Goal: Information Seeking & Learning: Learn about a topic

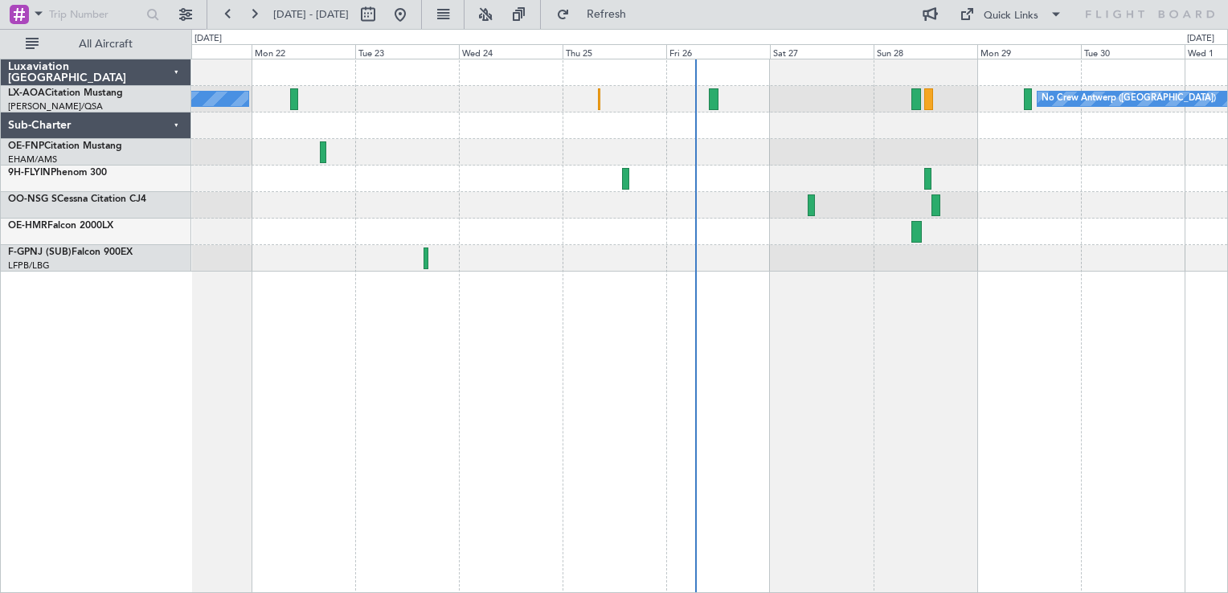
click at [955, 240] on div "No Crew Antwerp ([GEOGRAPHIC_DATA]) No [GEOGRAPHIC_DATA] ([GEOGRAPHIC_DATA]) [G…" at bounding box center [709, 165] width 1036 height 212
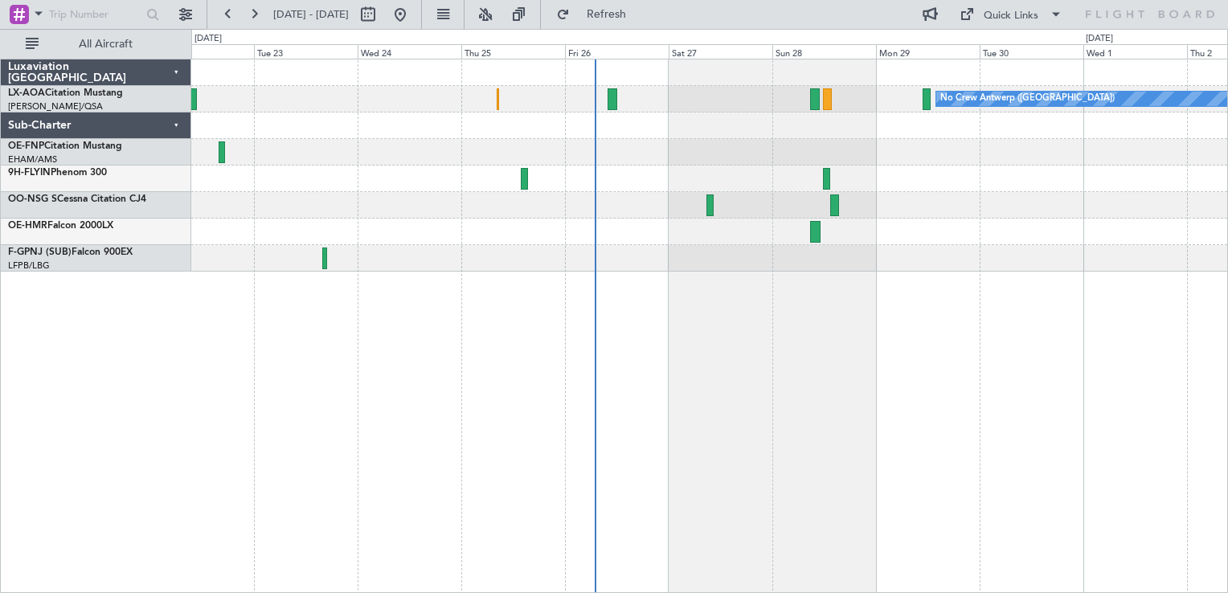
click at [827, 286] on div "No Crew Antwerp ([GEOGRAPHIC_DATA]) No [GEOGRAPHIC_DATA] ([GEOGRAPHIC_DATA])" at bounding box center [709, 326] width 1037 height 534
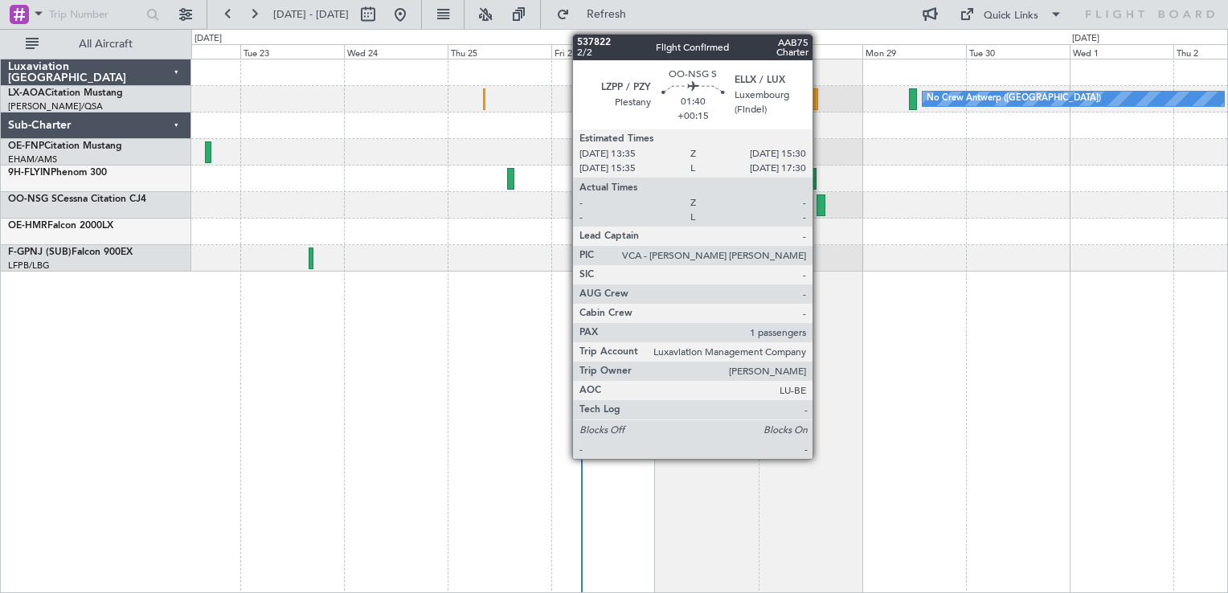
click at [820, 204] on div at bounding box center [821, 205] width 9 height 22
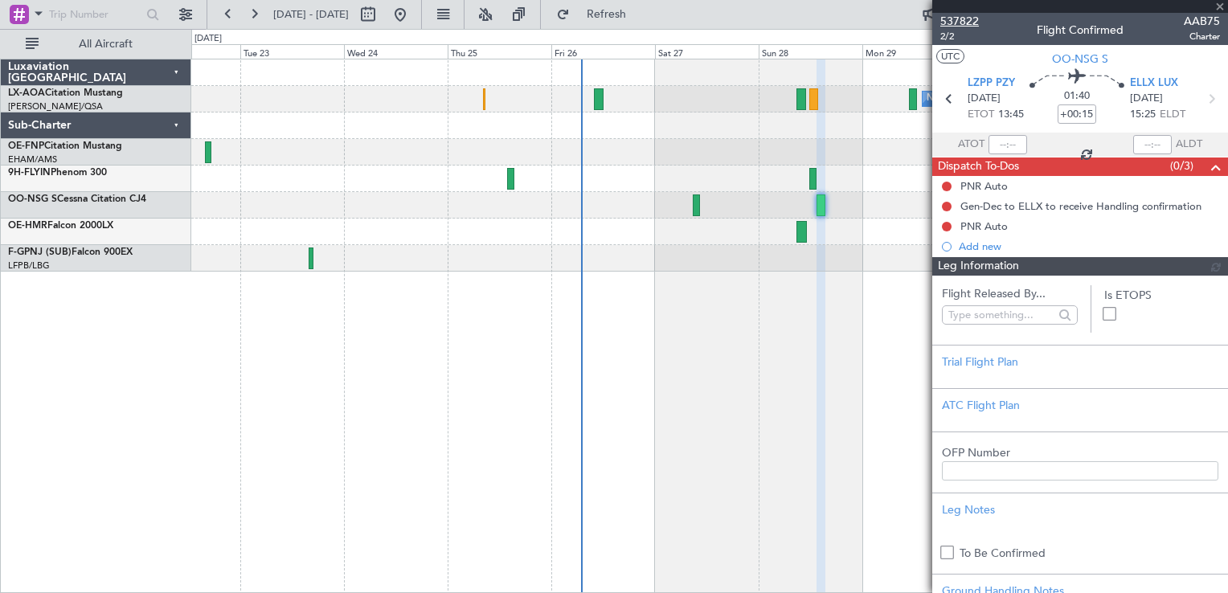
click at [962, 18] on span "537822" at bounding box center [959, 21] width 39 height 17
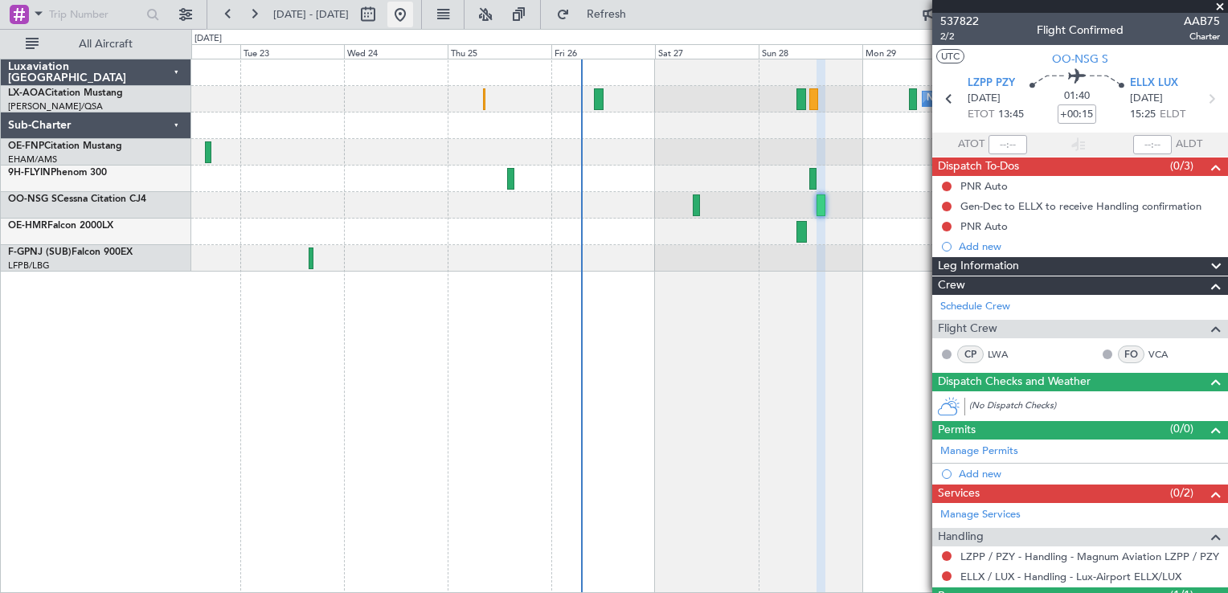
click at [413, 15] on button at bounding box center [400, 15] width 26 height 26
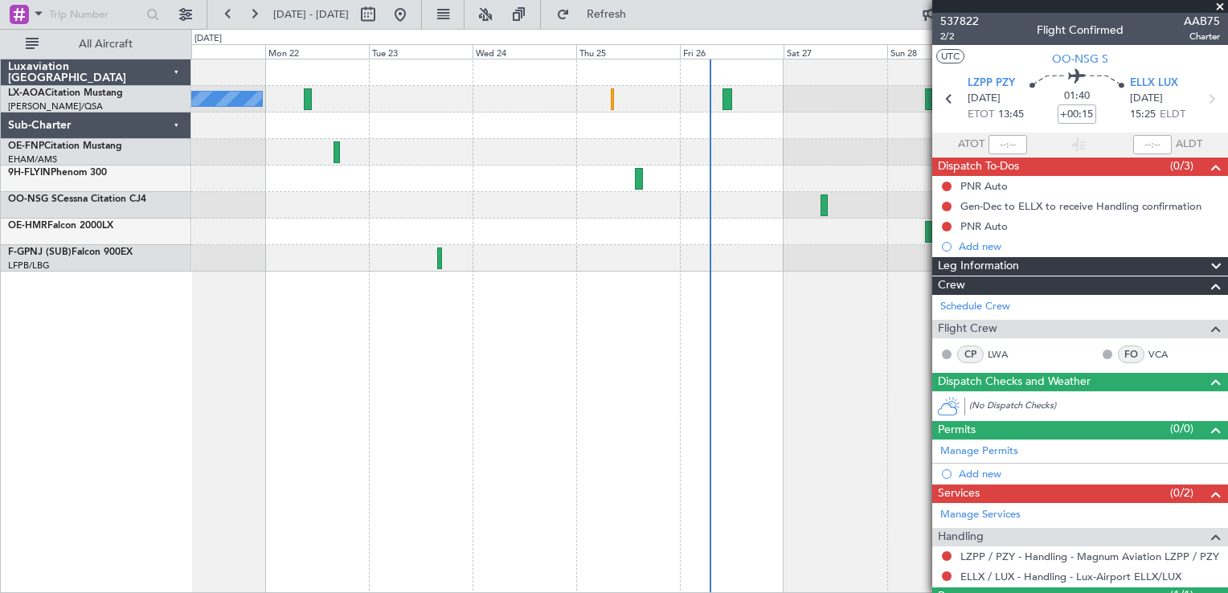
click at [1218, 8] on span at bounding box center [1220, 7] width 16 height 14
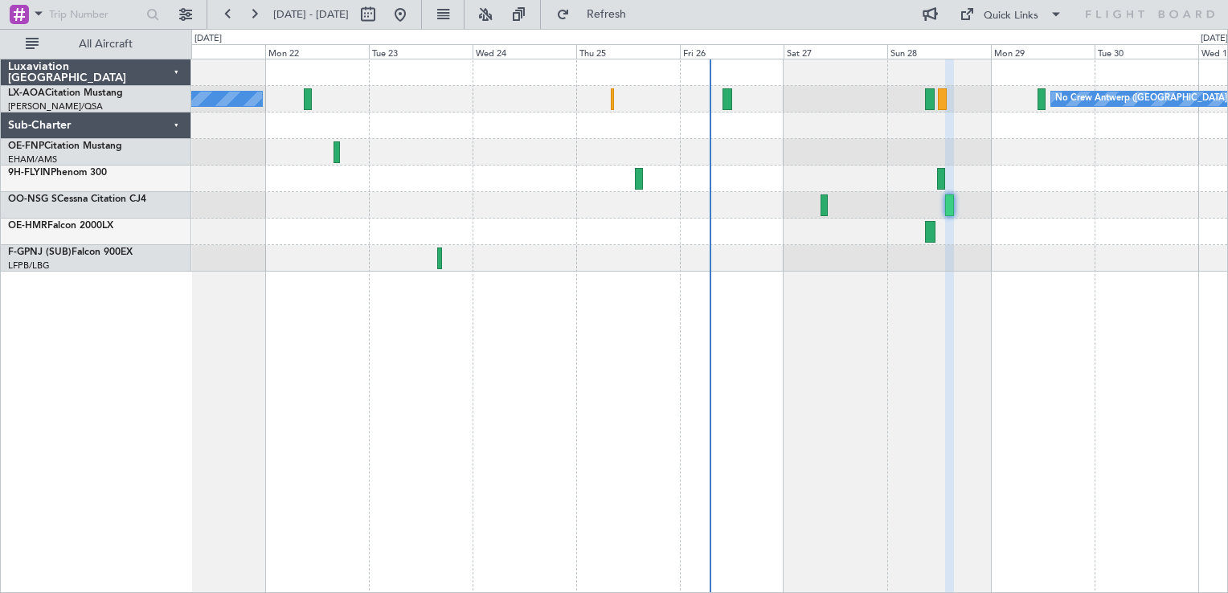
type input "0"
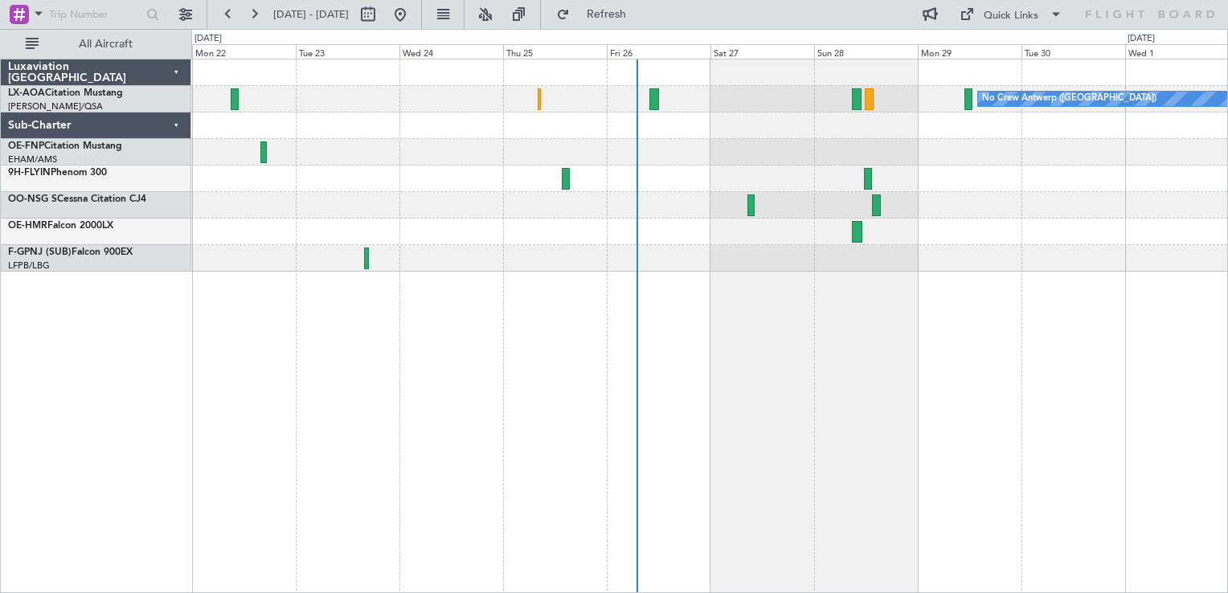
click at [812, 365] on div "No Crew Antwerp ([GEOGRAPHIC_DATA]) No [GEOGRAPHIC_DATA] ([GEOGRAPHIC_DATA])" at bounding box center [709, 326] width 1037 height 534
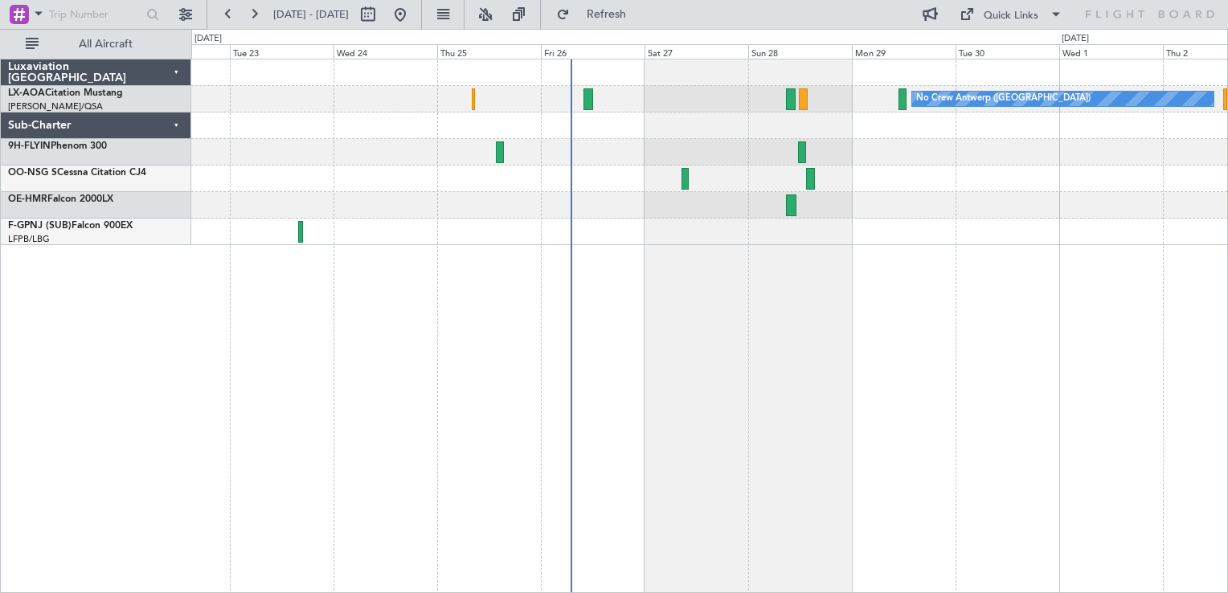
click at [518, 92] on div "No Crew Antwerp ([GEOGRAPHIC_DATA]) No [GEOGRAPHIC_DATA] ([GEOGRAPHIC_DATA])" at bounding box center [709, 99] width 1036 height 27
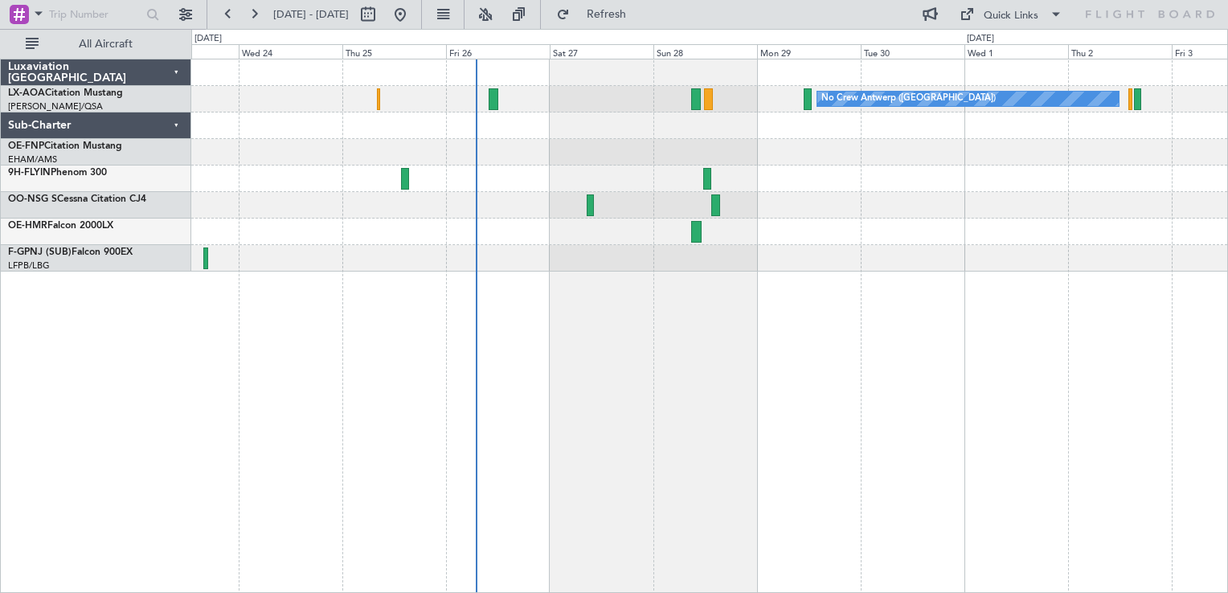
click at [789, 336] on div "No Crew Antwerp ([GEOGRAPHIC_DATA]) No [GEOGRAPHIC_DATA] ([GEOGRAPHIC_DATA])" at bounding box center [709, 326] width 1037 height 534
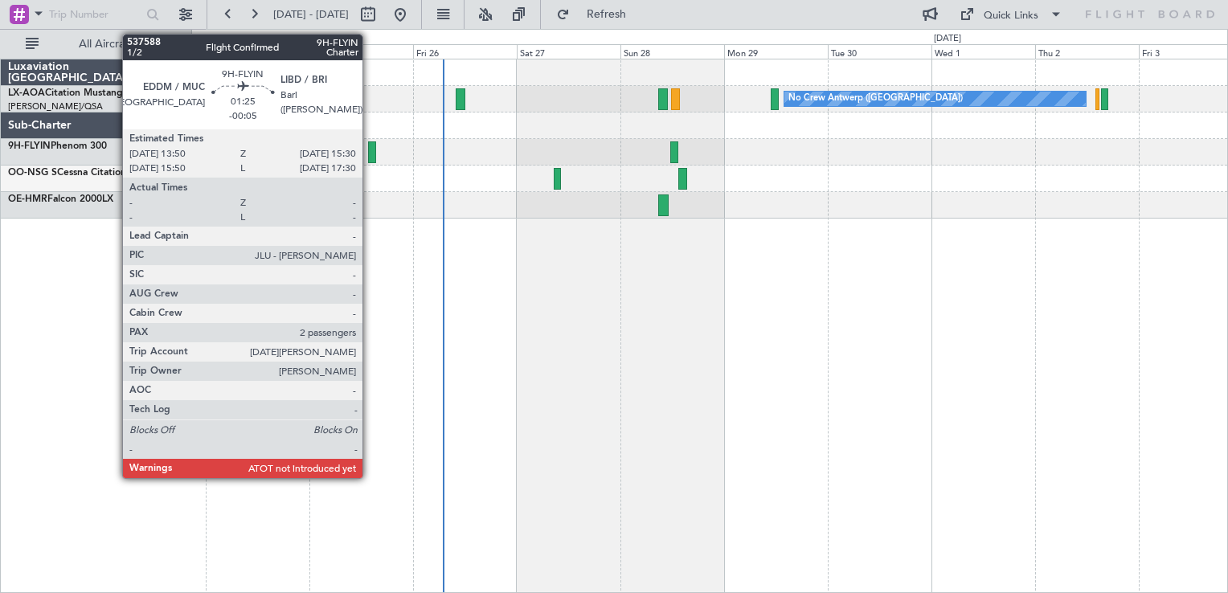
click at [370, 150] on div at bounding box center [371, 152] width 7 height 22
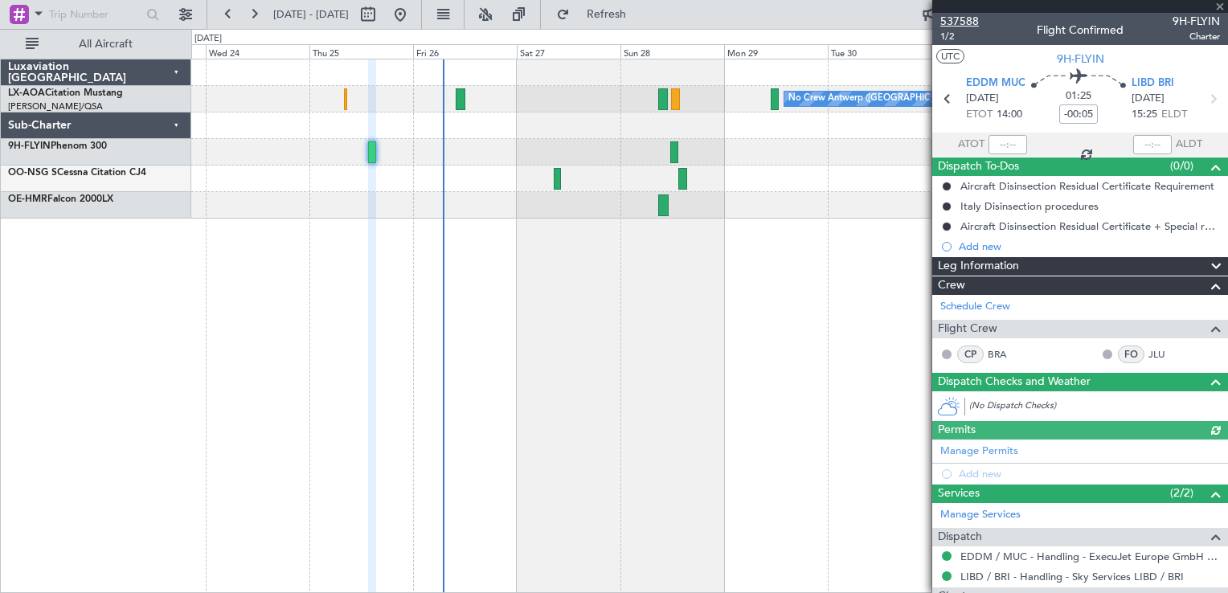
click at [961, 18] on span "537588" at bounding box center [959, 21] width 39 height 17
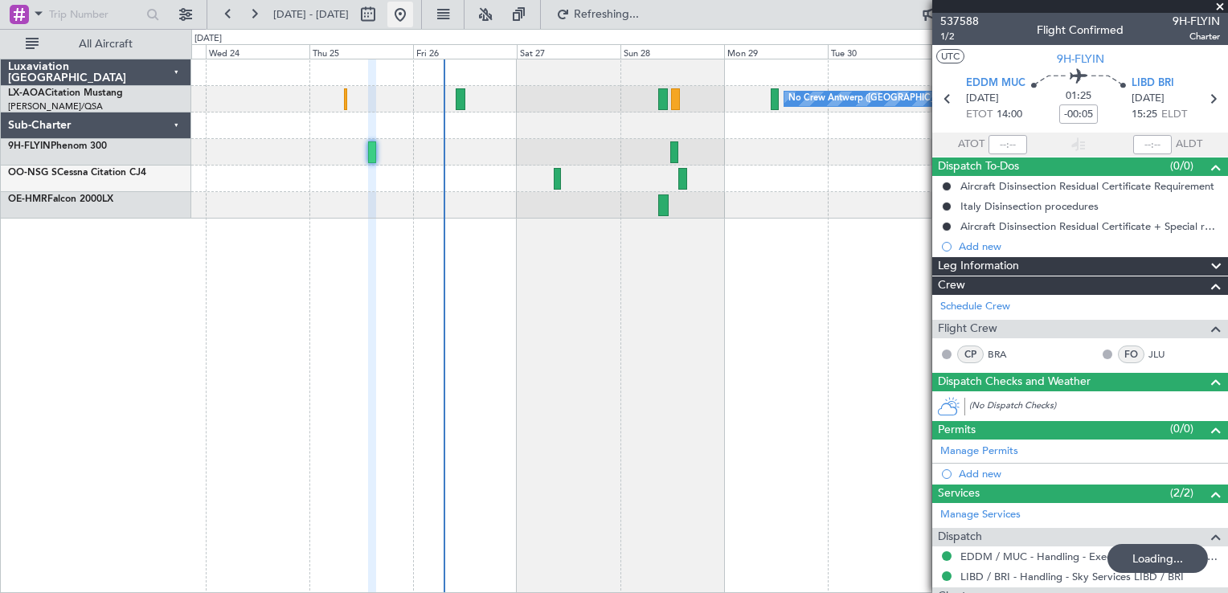
click at [413, 14] on button at bounding box center [400, 15] width 26 height 26
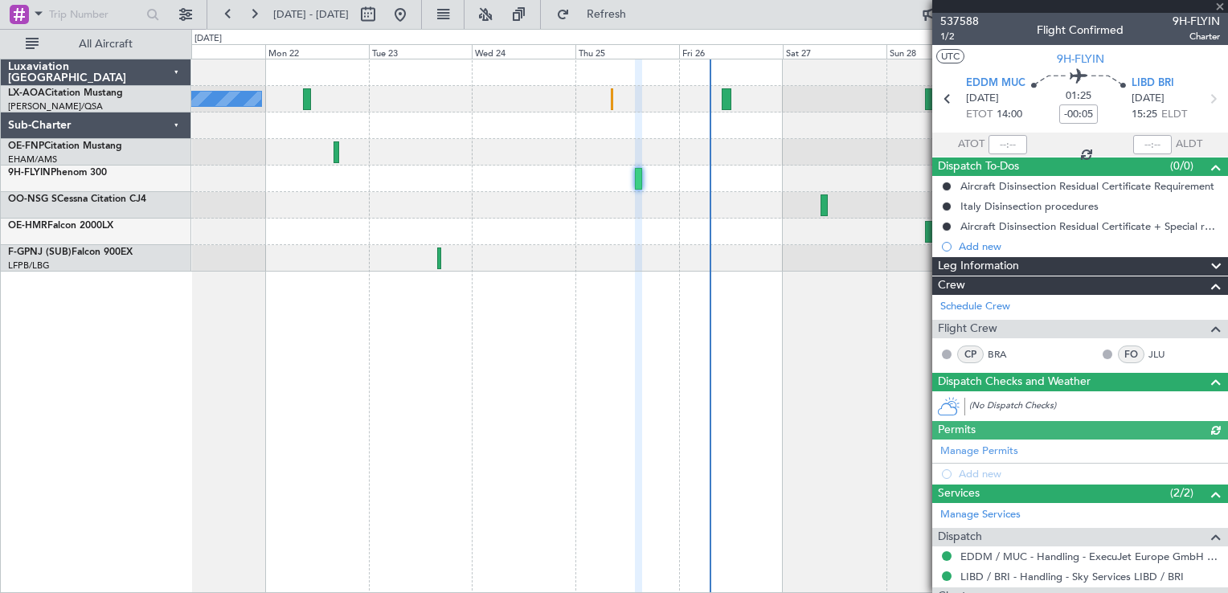
click at [1222, 4] on div at bounding box center [1080, 6] width 296 height 13
click at [1222, 4] on span at bounding box center [1220, 7] width 16 height 14
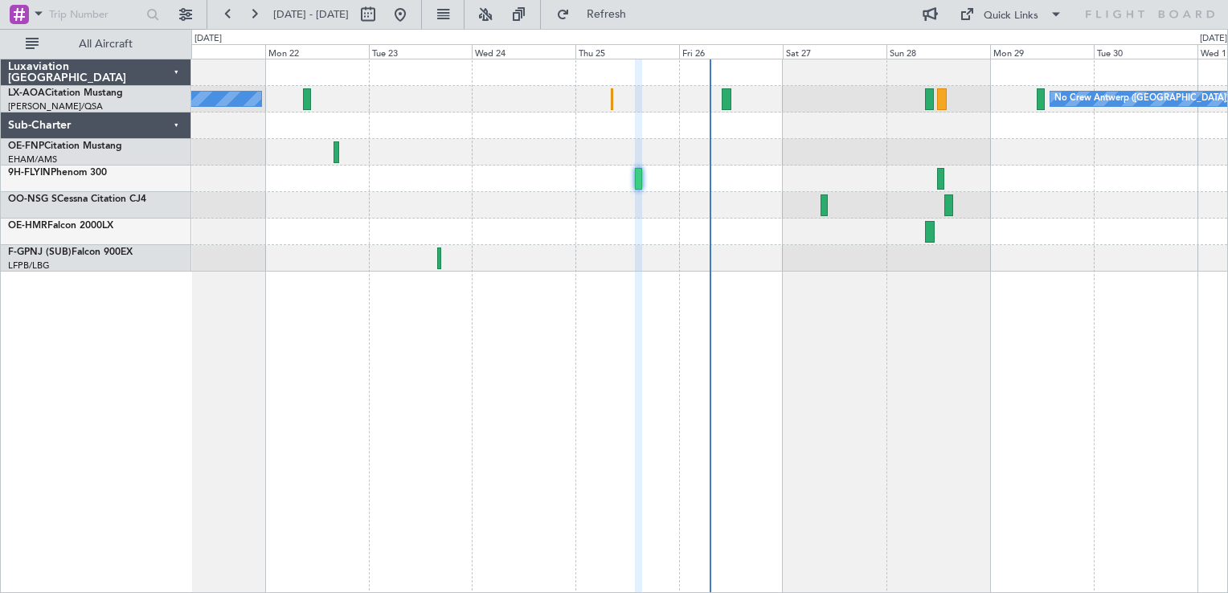
type input "0"
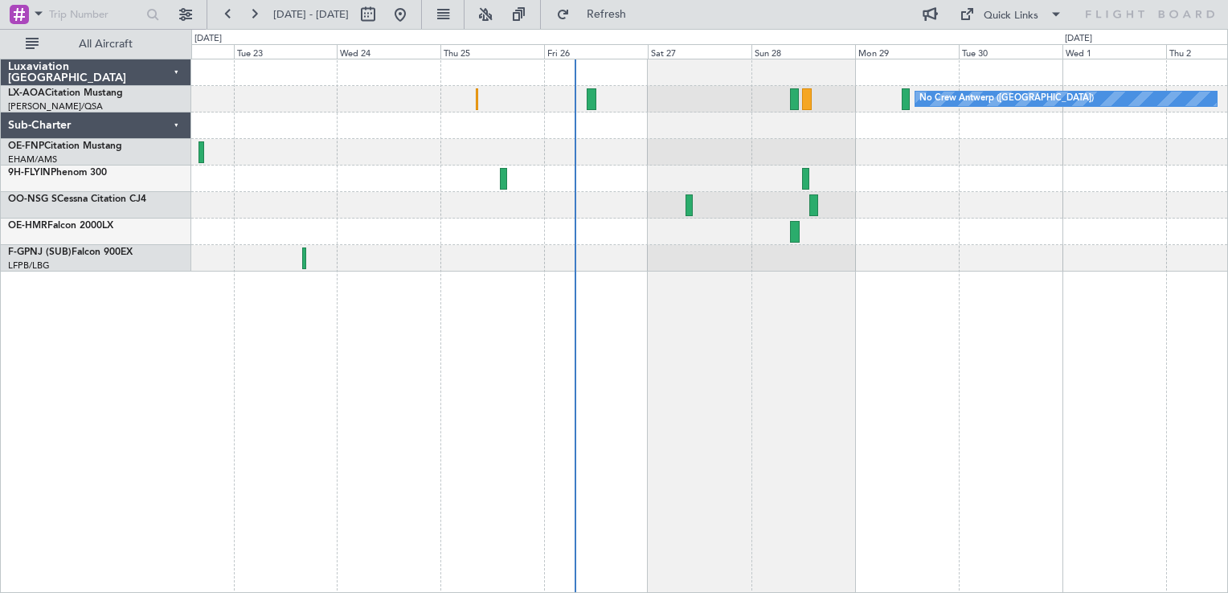
click at [617, 231] on div "No Crew Antwerp ([GEOGRAPHIC_DATA]) No [GEOGRAPHIC_DATA] ([GEOGRAPHIC_DATA])" at bounding box center [709, 165] width 1036 height 212
click at [641, 352] on div "No Crew Antwerp ([GEOGRAPHIC_DATA]) No [GEOGRAPHIC_DATA] ([GEOGRAPHIC_DATA])" at bounding box center [709, 326] width 1037 height 534
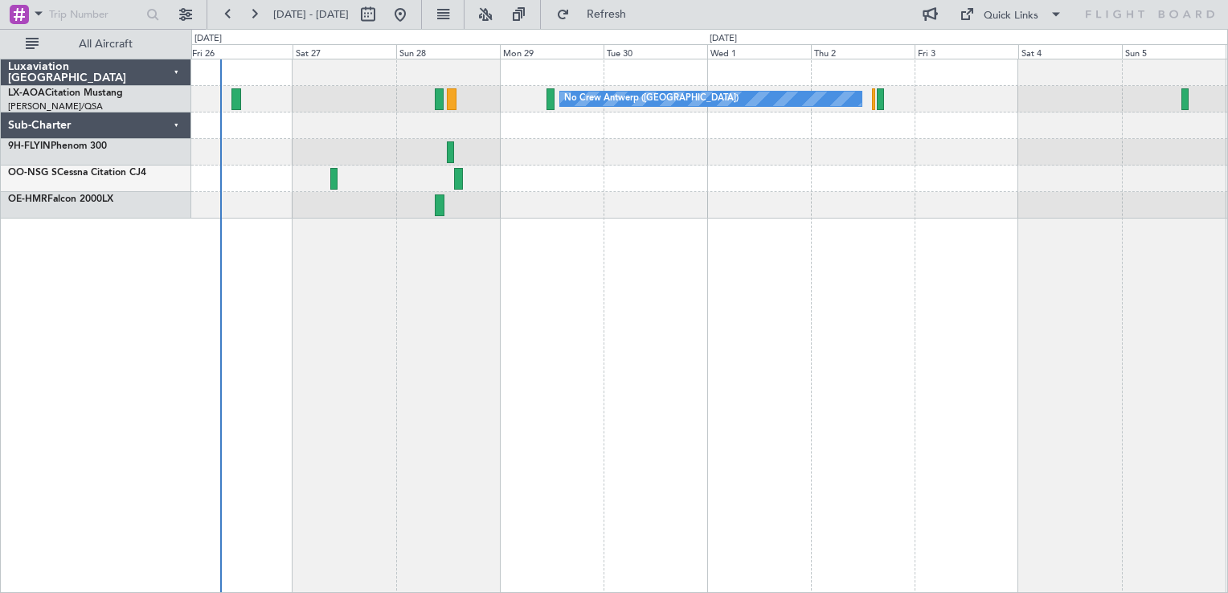
click at [603, 447] on div "No Crew Antwerp ([GEOGRAPHIC_DATA])" at bounding box center [709, 326] width 1037 height 534
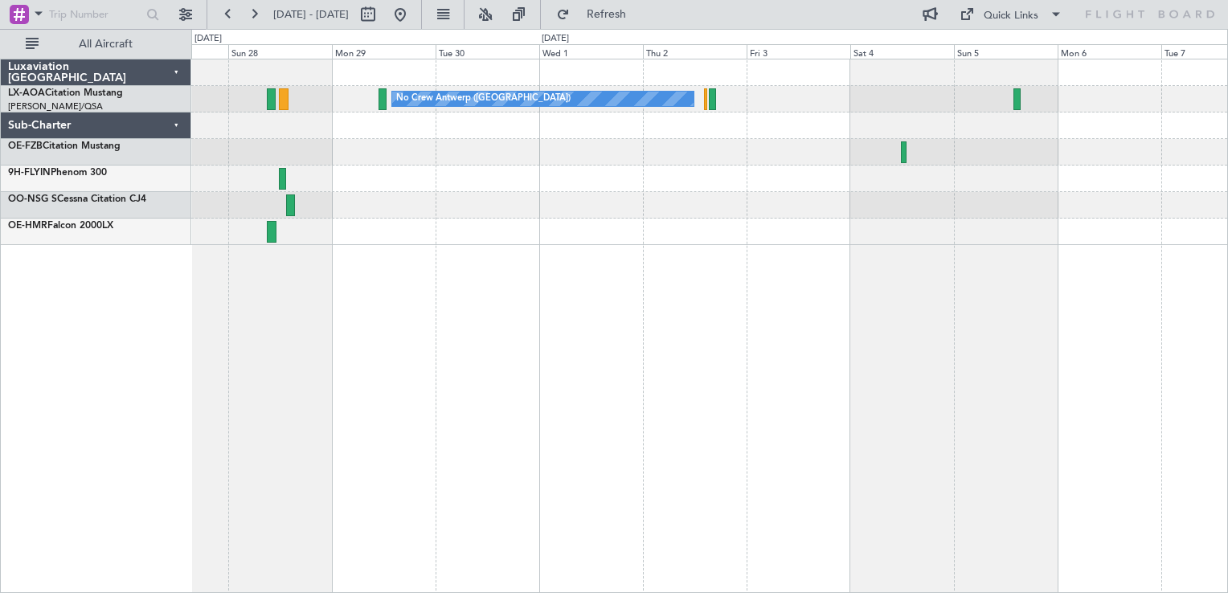
click at [675, 301] on div "No Crew Antwerp ([GEOGRAPHIC_DATA])" at bounding box center [709, 326] width 1037 height 534
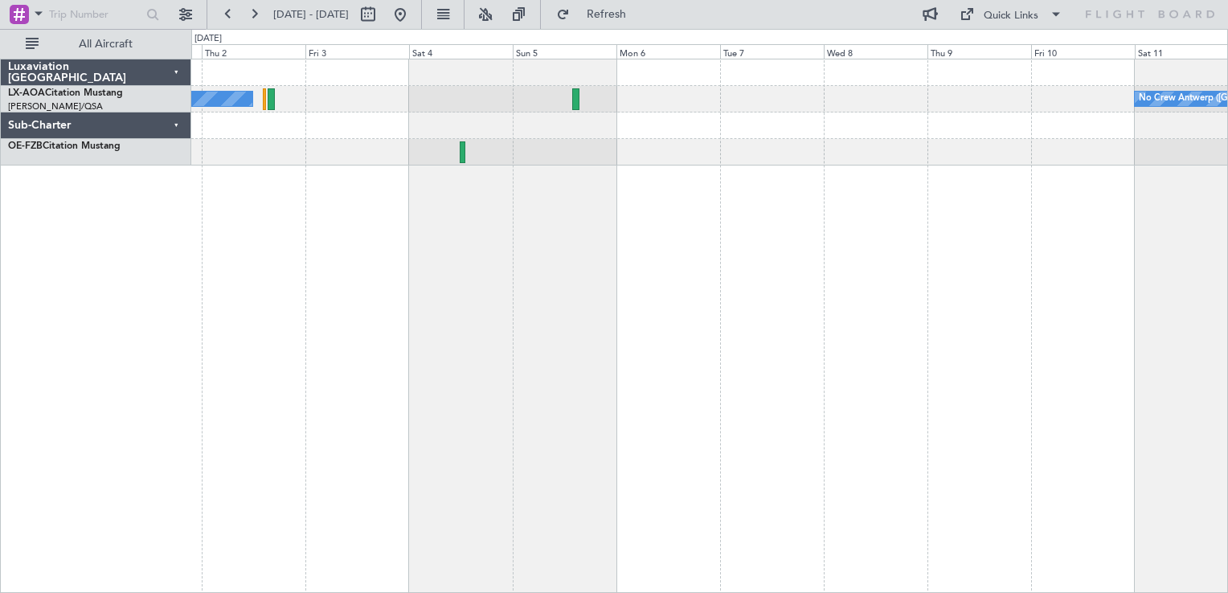
click at [552, 194] on div "No Crew Antwerp ([GEOGRAPHIC_DATA]) No Crew [GEOGRAPHIC_DATA] ([GEOGRAPHIC_DATA…" at bounding box center [709, 326] width 1037 height 534
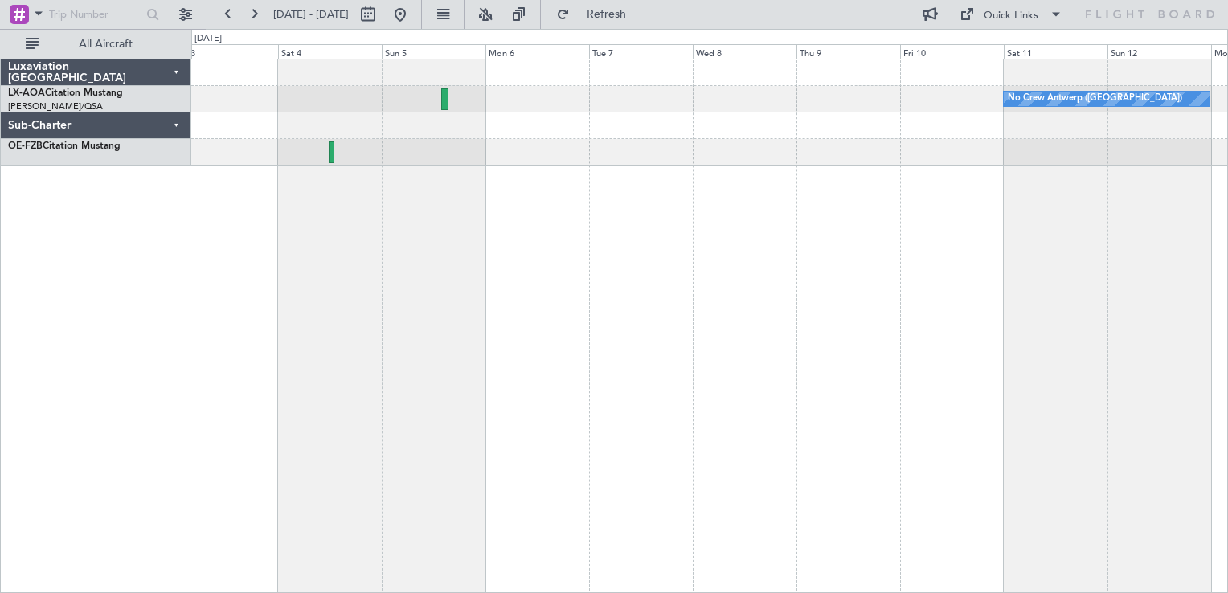
click at [604, 219] on div "No Crew Antwerp ([GEOGRAPHIC_DATA]) No Crew [GEOGRAPHIC_DATA] ([GEOGRAPHIC_DATA…" at bounding box center [709, 326] width 1037 height 534
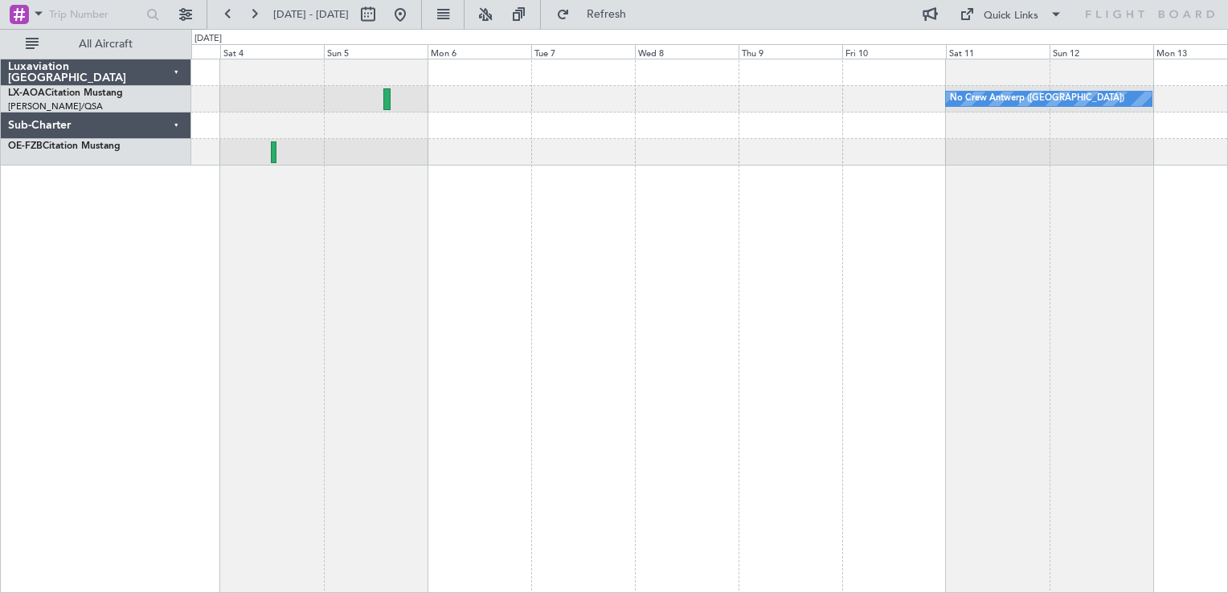
click at [737, 108] on div "No Crew Antwerp ([GEOGRAPHIC_DATA]) No Crew [GEOGRAPHIC_DATA] ([GEOGRAPHIC_DATA…" at bounding box center [709, 326] width 1037 height 534
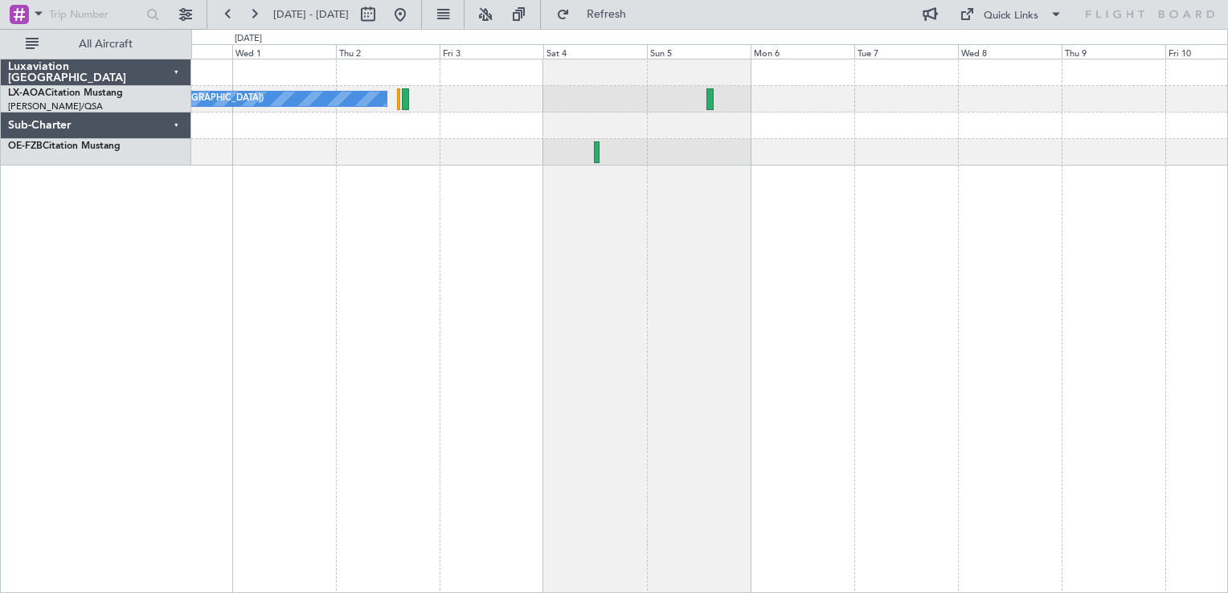
click at [647, 156] on div "No Crew Antwerp ([GEOGRAPHIC_DATA]) No Crew [GEOGRAPHIC_DATA] ([GEOGRAPHIC_DATA…" at bounding box center [709, 326] width 1037 height 534
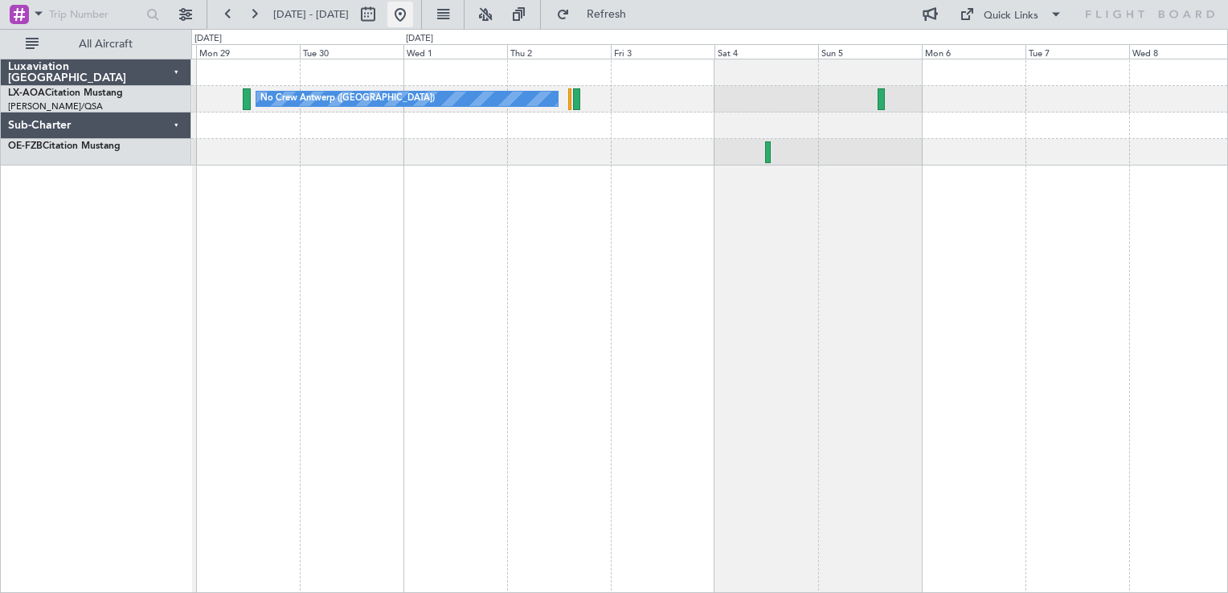
click at [413, 20] on button at bounding box center [400, 15] width 26 height 26
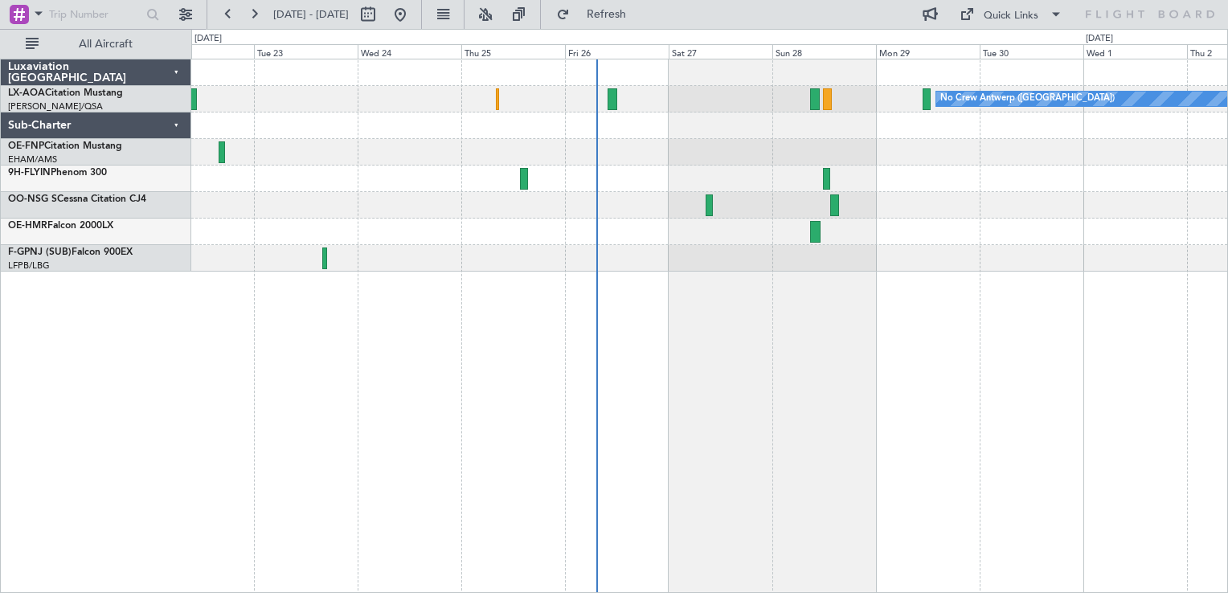
click at [736, 339] on div "No Crew Antwerp ([GEOGRAPHIC_DATA]) No [GEOGRAPHIC_DATA] ([GEOGRAPHIC_DATA])" at bounding box center [709, 326] width 1037 height 534
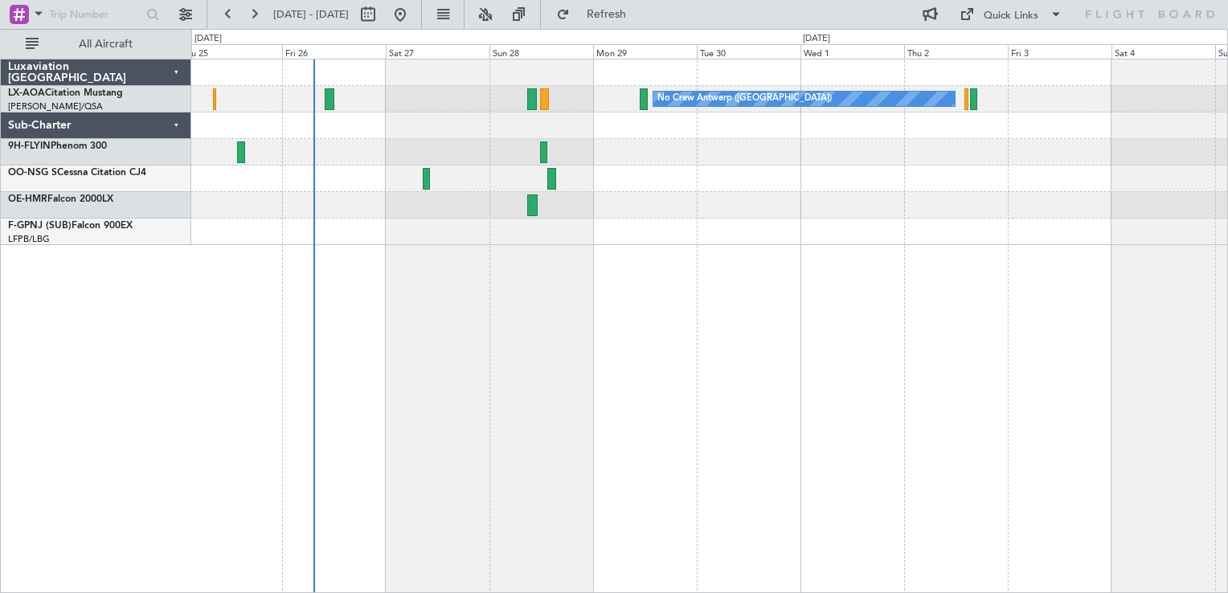
click at [494, 315] on div "No Crew Antwerp ([GEOGRAPHIC_DATA])" at bounding box center [709, 326] width 1037 height 534
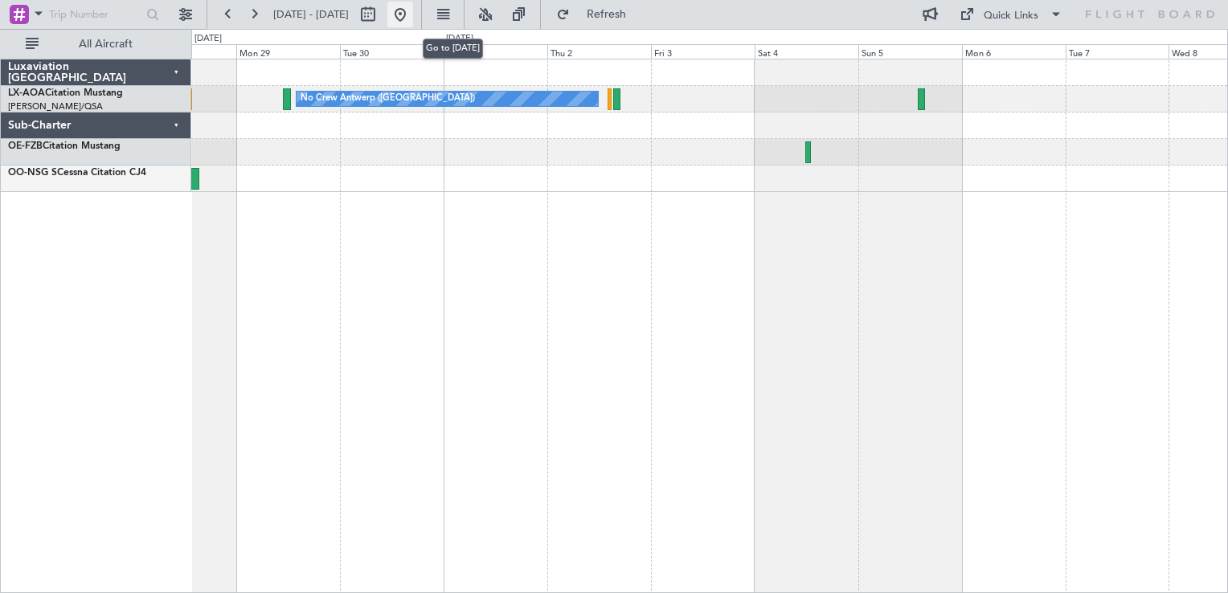
click at [413, 14] on button at bounding box center [400, 15] width 26 height 26
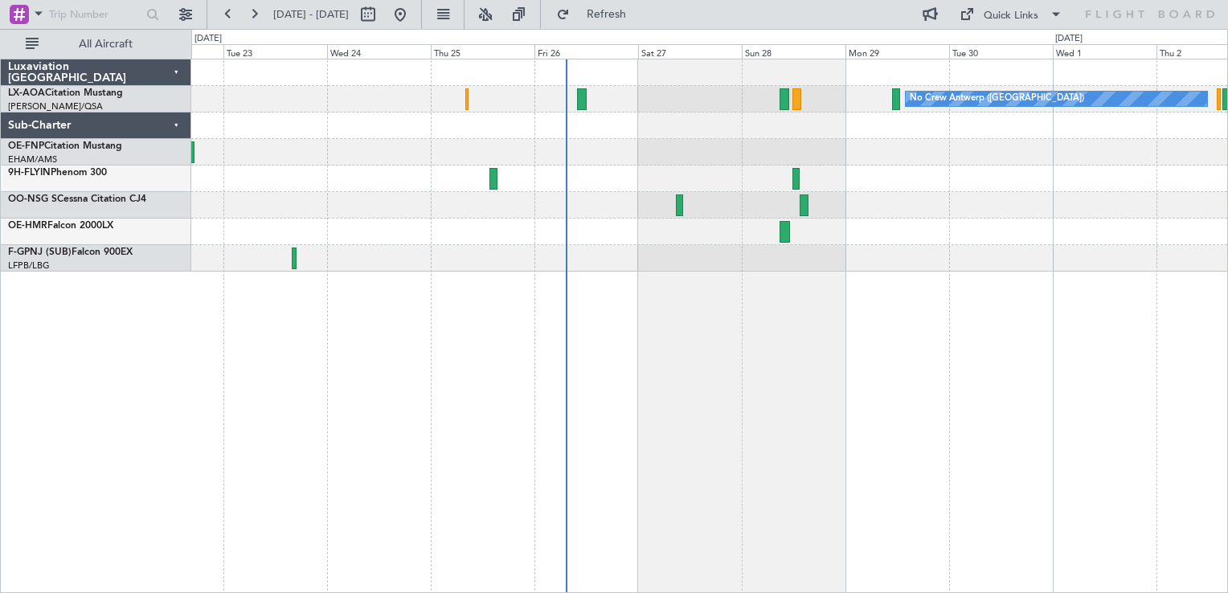
click at [790, 275] on div "No Crew Antwerp ([GEOGRAPHIC_DATA]) No [GEOGRAPHIC_DATA] ([GEOGRAPHIC_DATA])" at bounding box center [709, 326] width 1037 height 534
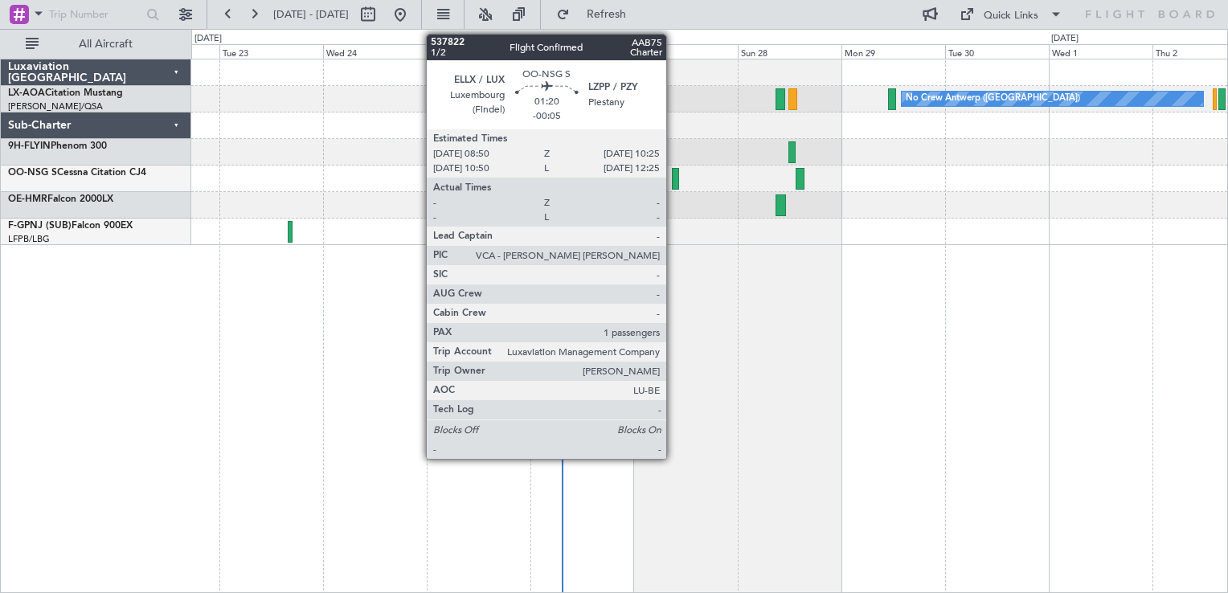
click at [673, 170] on div at bounding box center [675, 179] width 7 height 22
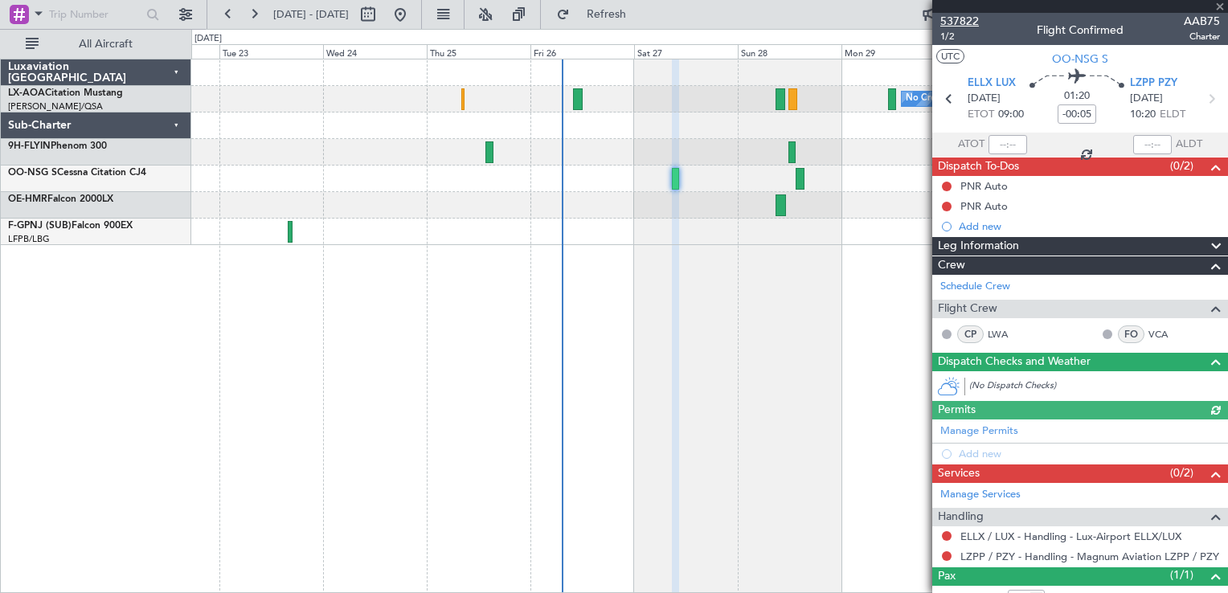
click at [961, 21] on span "537822" at bounding box center [959, 21] width 39 height 17
click at [413, 10] on button at bounding box center [400, 15] width 26 height 26
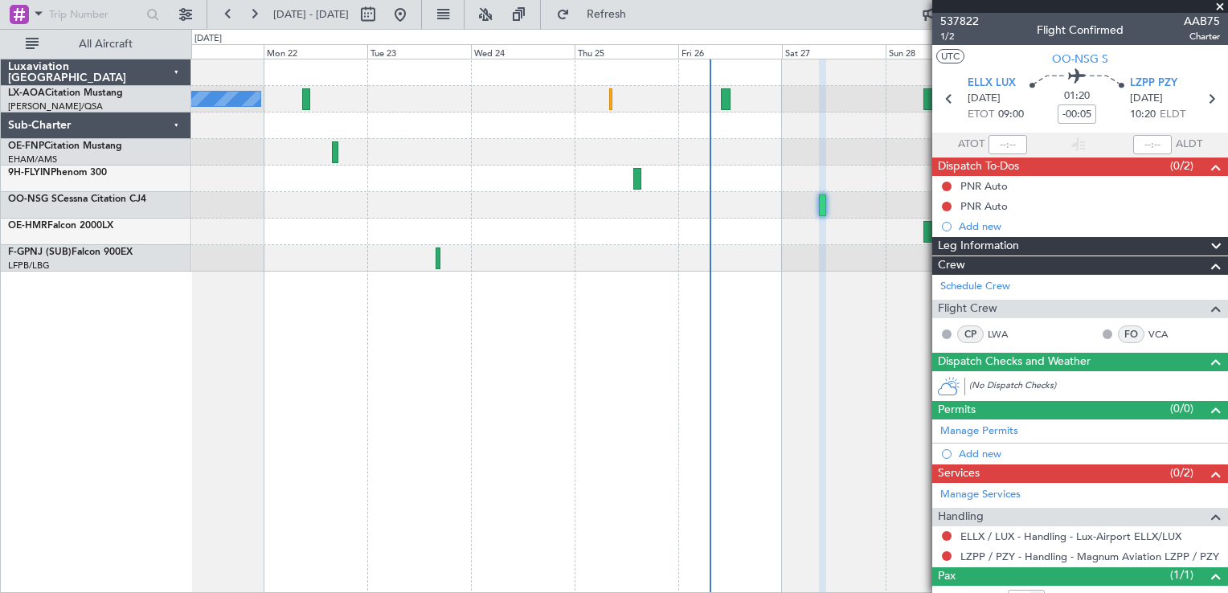
click at [1218, 4] on span at bounding box center [1220, 7] width 16 height 14
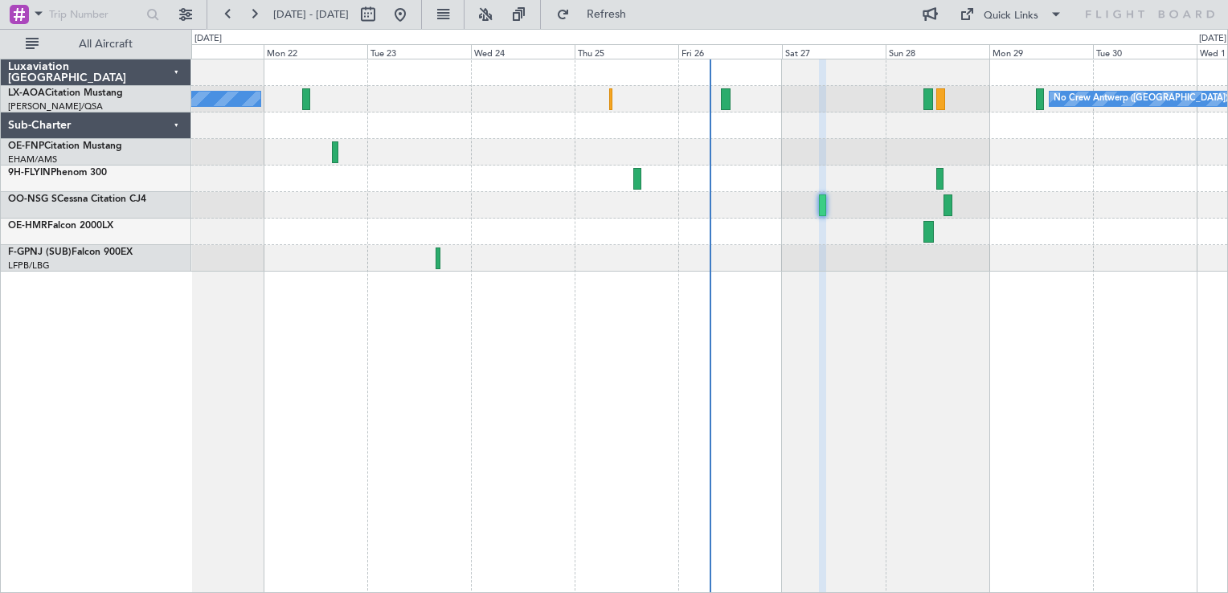
type input "0"
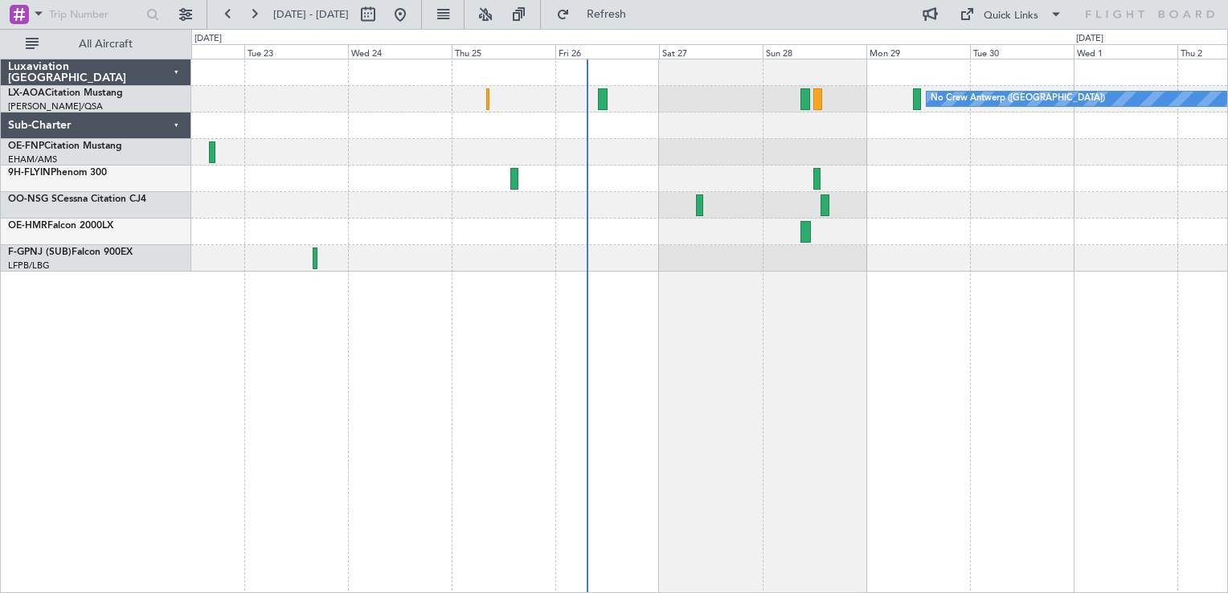
click at [963, 234] on div "No Crew Antwerp ([GEOGRAPHIC_DATA]) No [GEOGRAPHIC_DATA] ([GEOGRAPHIC_DATA])" at bounding box center [709, 165] width 1036 height 212
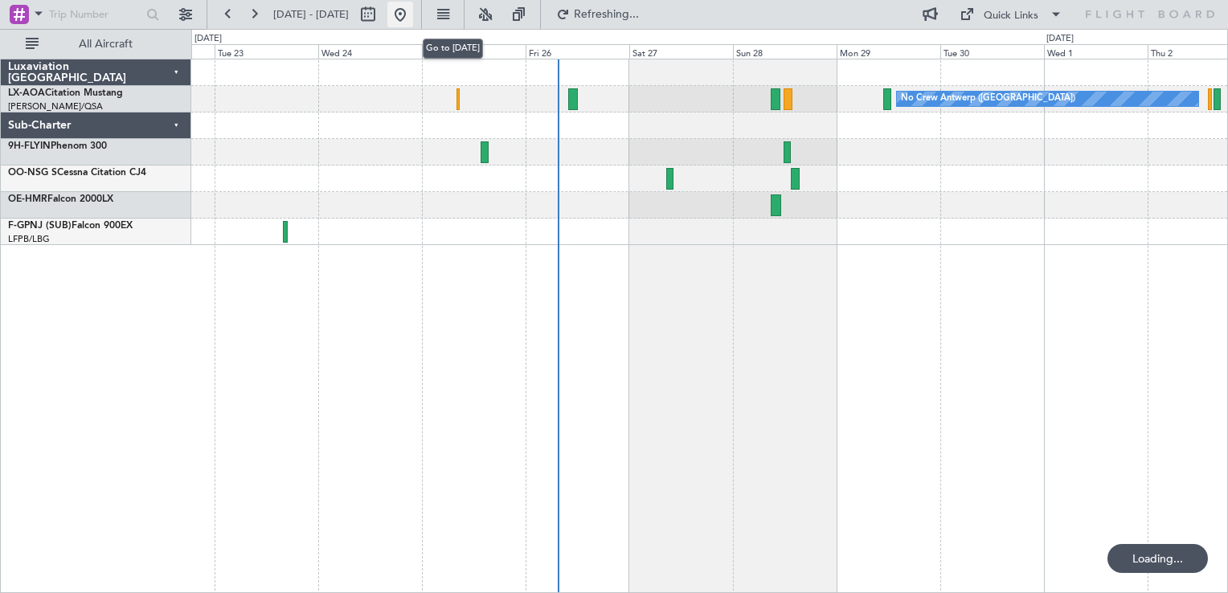
click at [413, 16] on button at bounding box center [400, 15] width 26 height 26
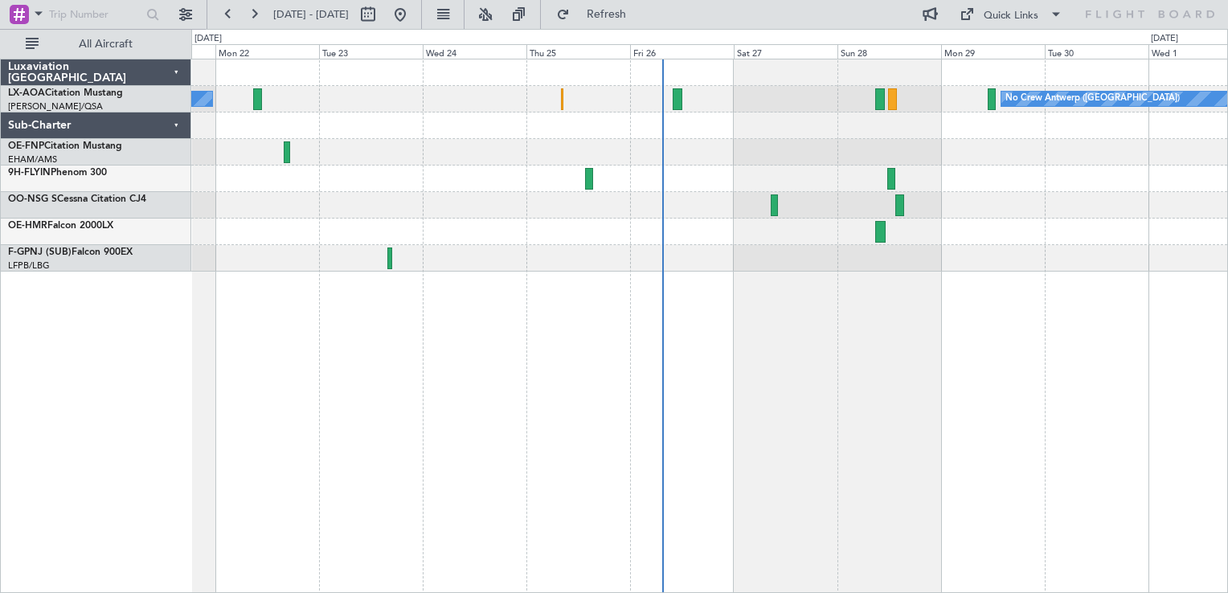
click at [791, 223] on div at bounding box center [709, 232] width 1036 height 27
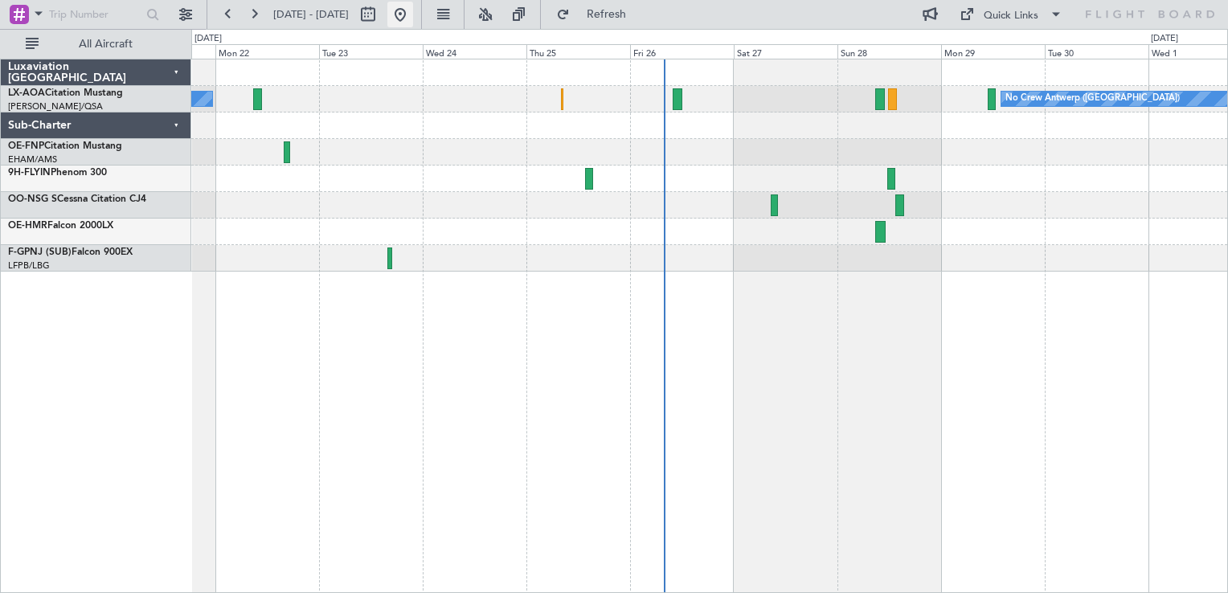
click at [413, 4] on button at bounding box center [400, 15] width 26 height 26
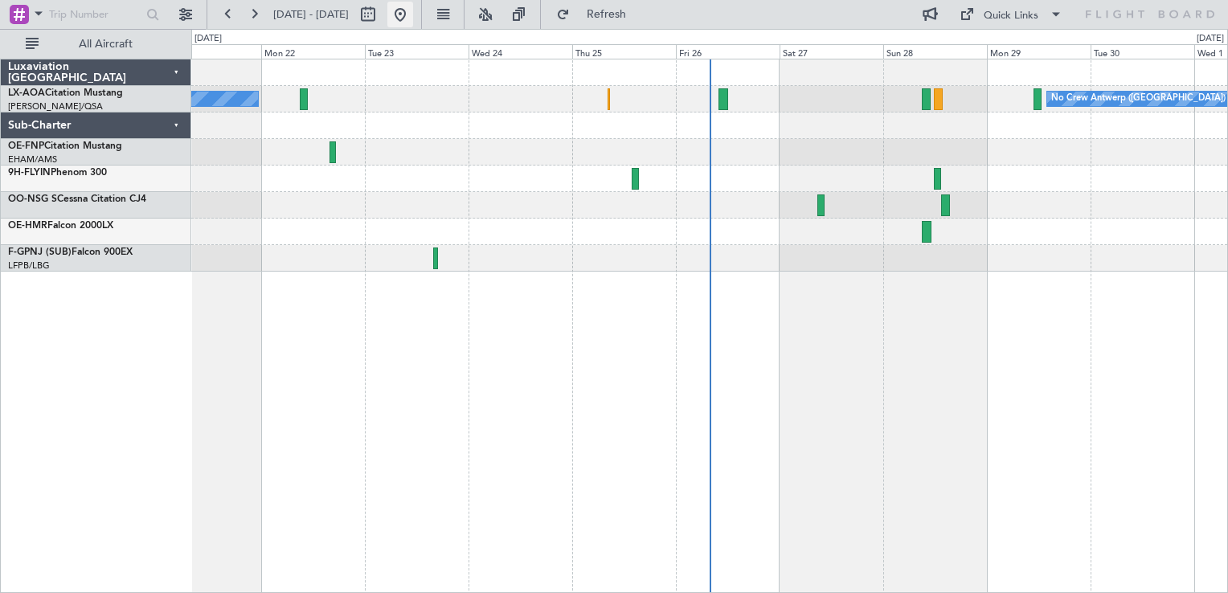
click at [413, 17] on button at bounding box center [400, 15] width 26 height 26
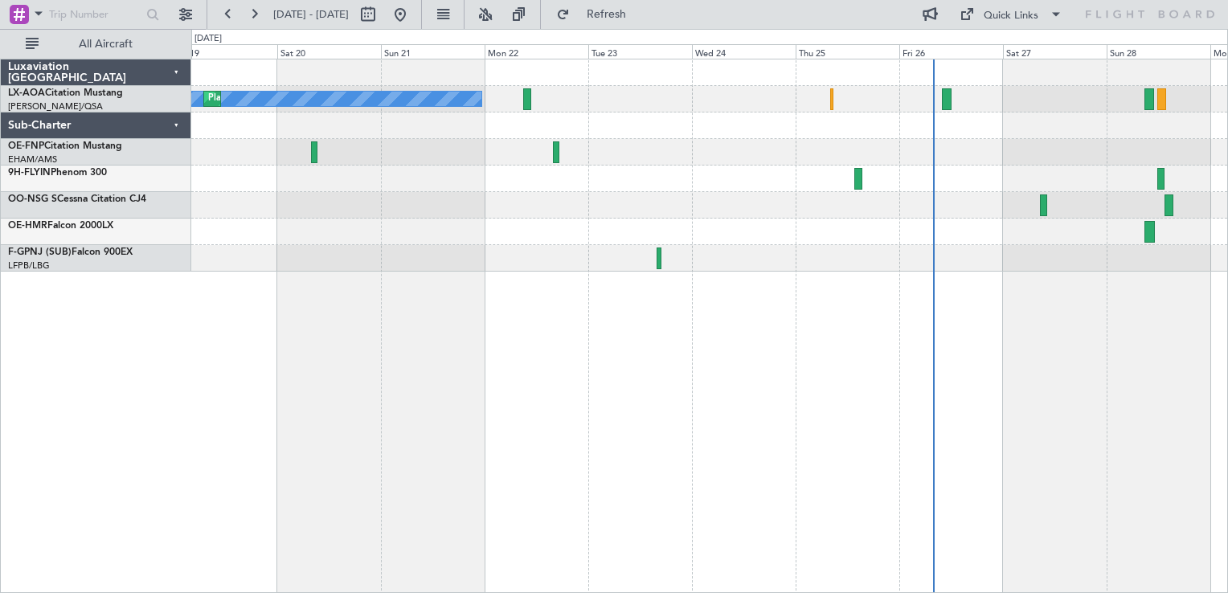
click at [732, 142] on div at bounding box center [709, 152] width 1036 height 27
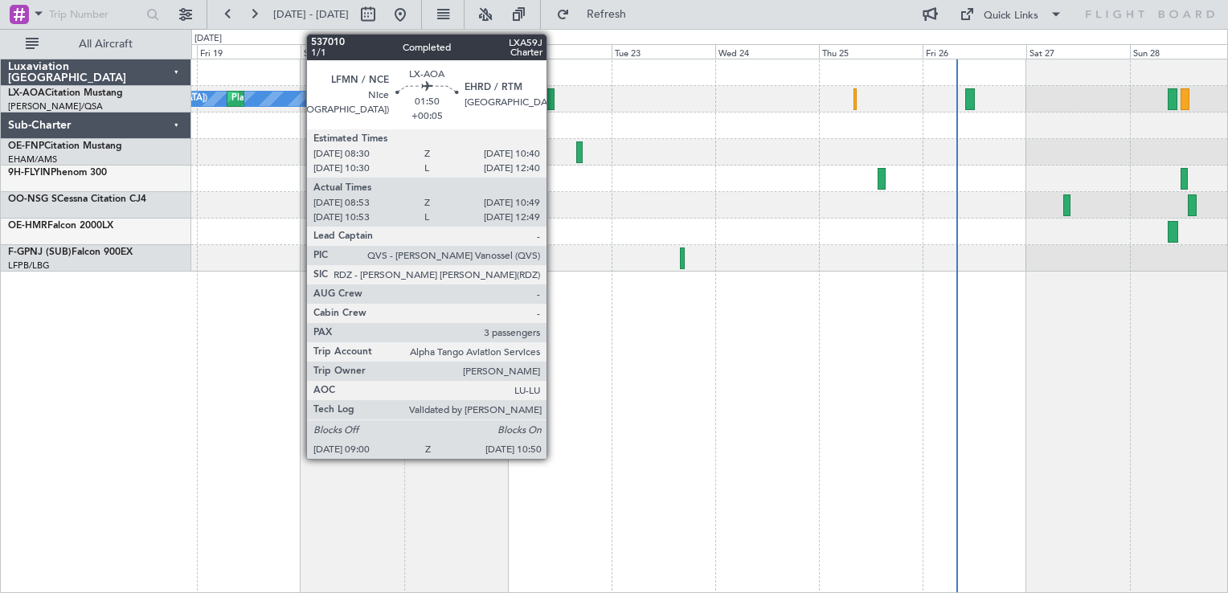
click at [554, 93] on div at bounding box center [550, 99] width 8 height 22
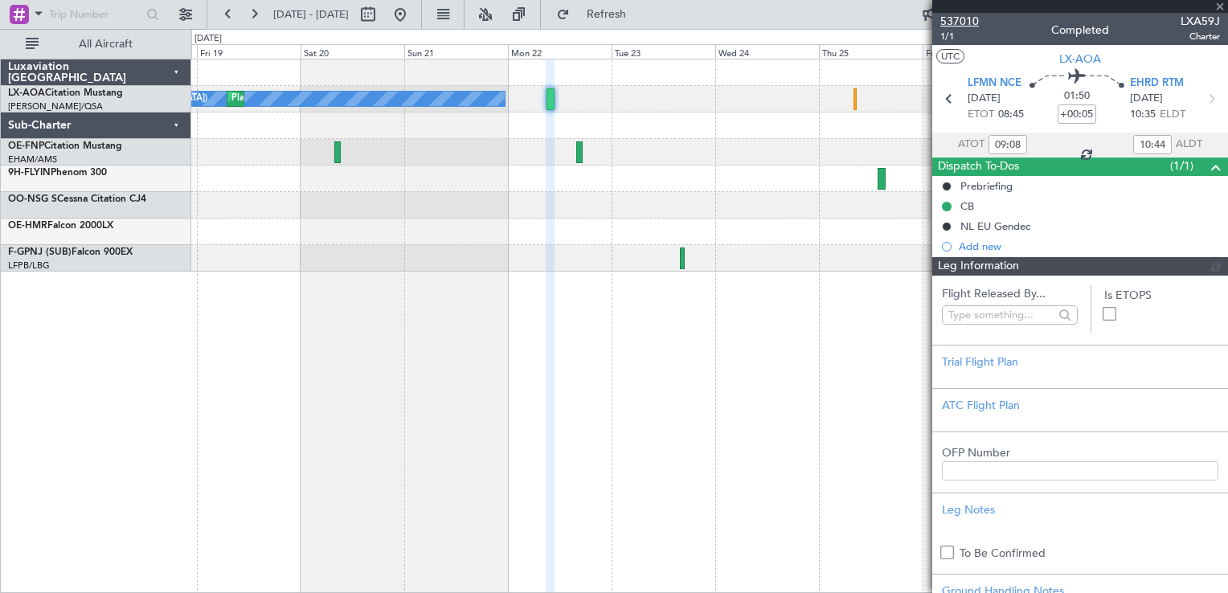
click at [954, 18] on span "537010" at bounding box center [959, 21] width 39 height 17
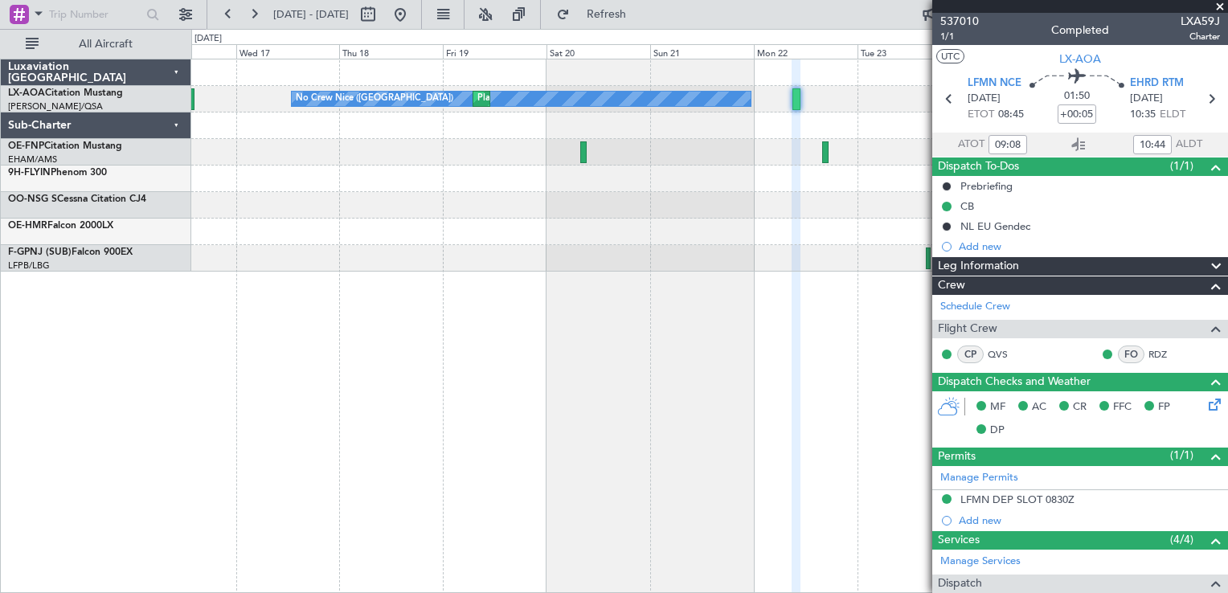
click at [701, 66] on div "No Crew Nice ([GEOGRAPHIC_DATA]) [GEOGRAPHIC_DATA] ([GEOGRAPHIC_DATA]) No Crew …" at bounding box center [709, 165] width 1036 height 212
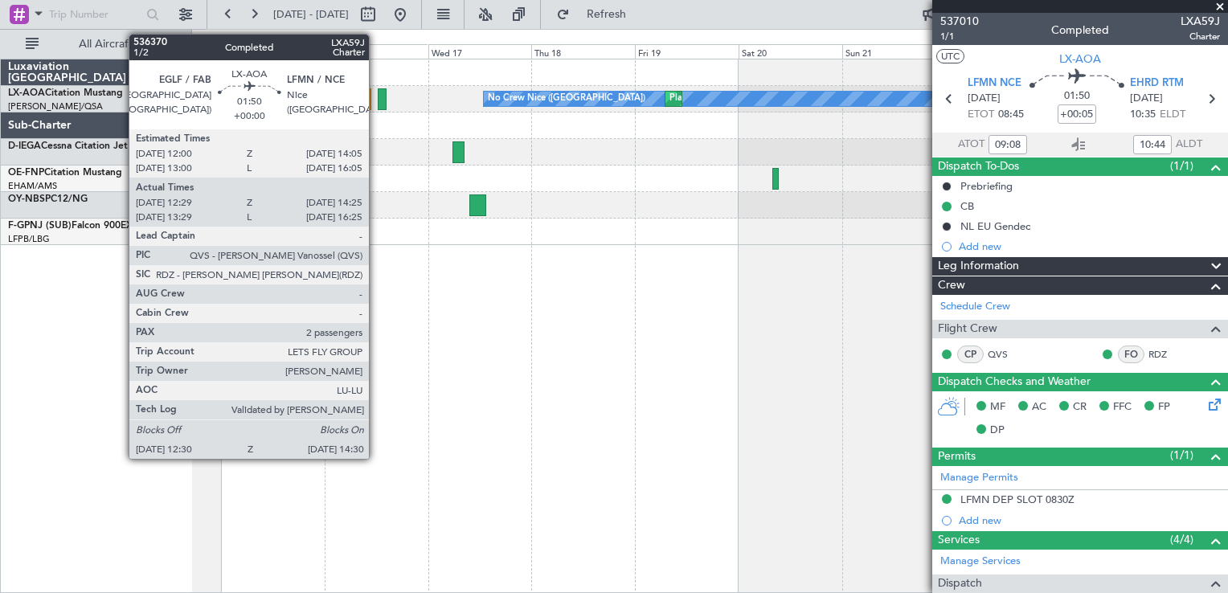
click at [378, 98] on div at bounding box center [382, 99] width 9 height 22
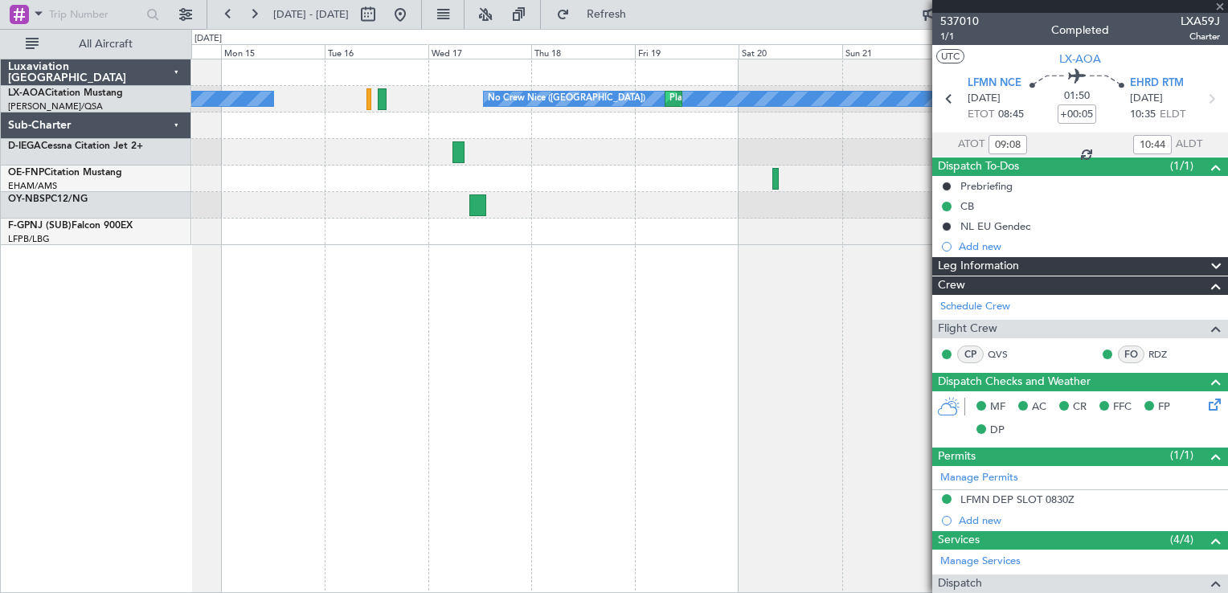
type input "12:39"
type input "14:20"
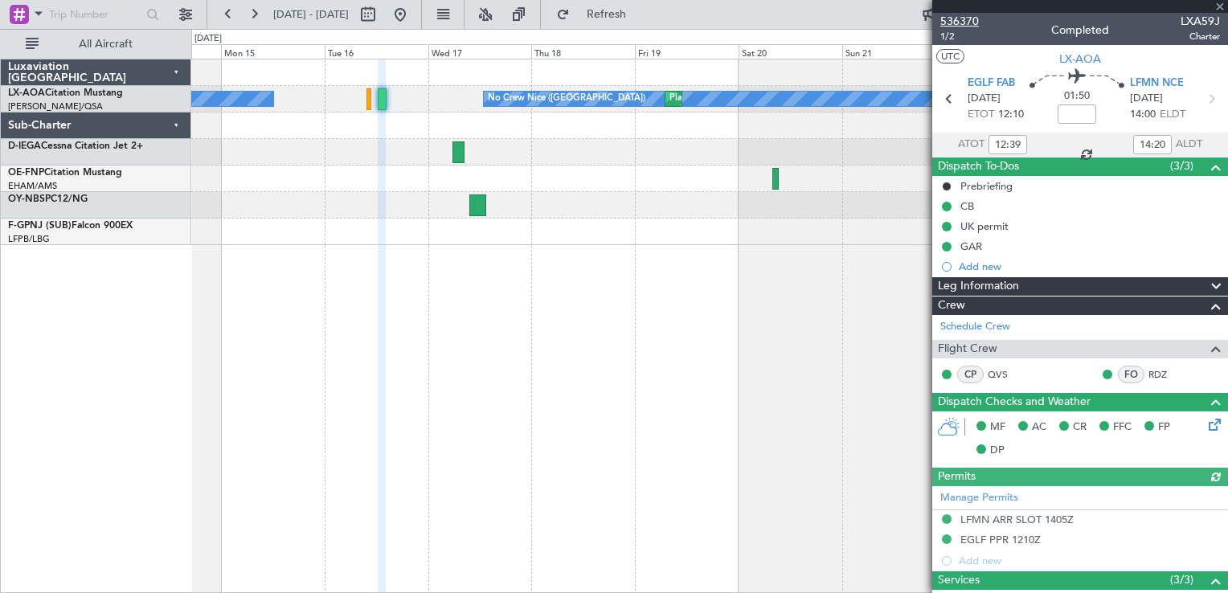
click at [945, 14] on span "536370" at bounding box center [959, 21] width 39 height 17
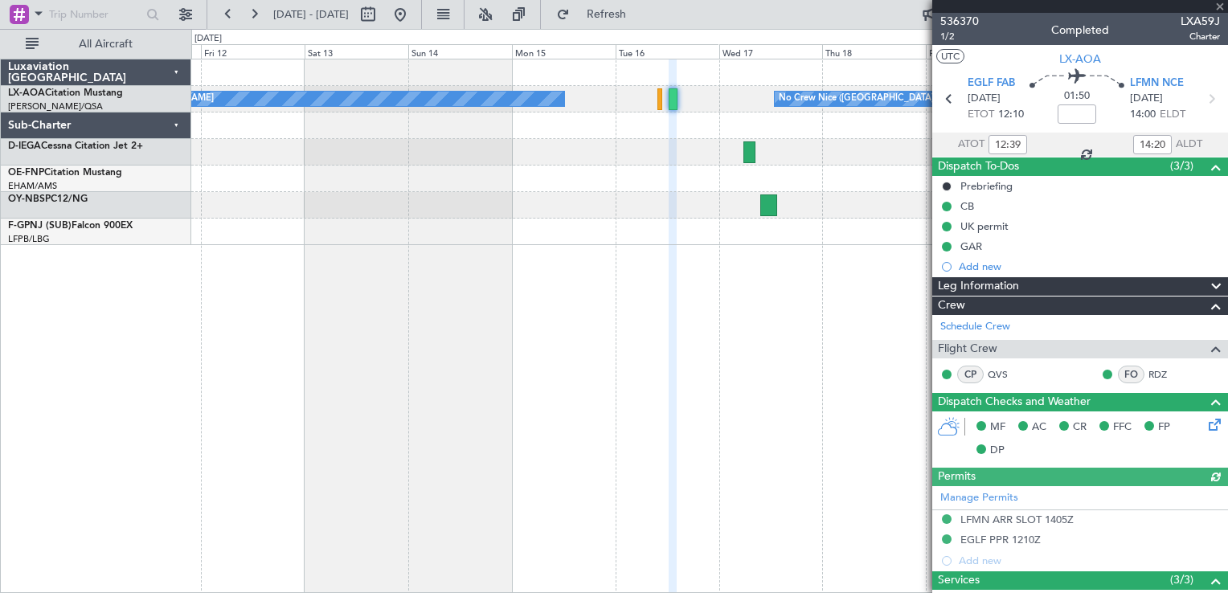
click at [824, 180] on div "No Crew [PERSON_NAME] No [GEOGRAPHIC_DATA] ([GEOGRAPHIC_DATA]) [GEOGRAPHIC_DATA…" at bounding box center [709, 152] width 1036 height 186
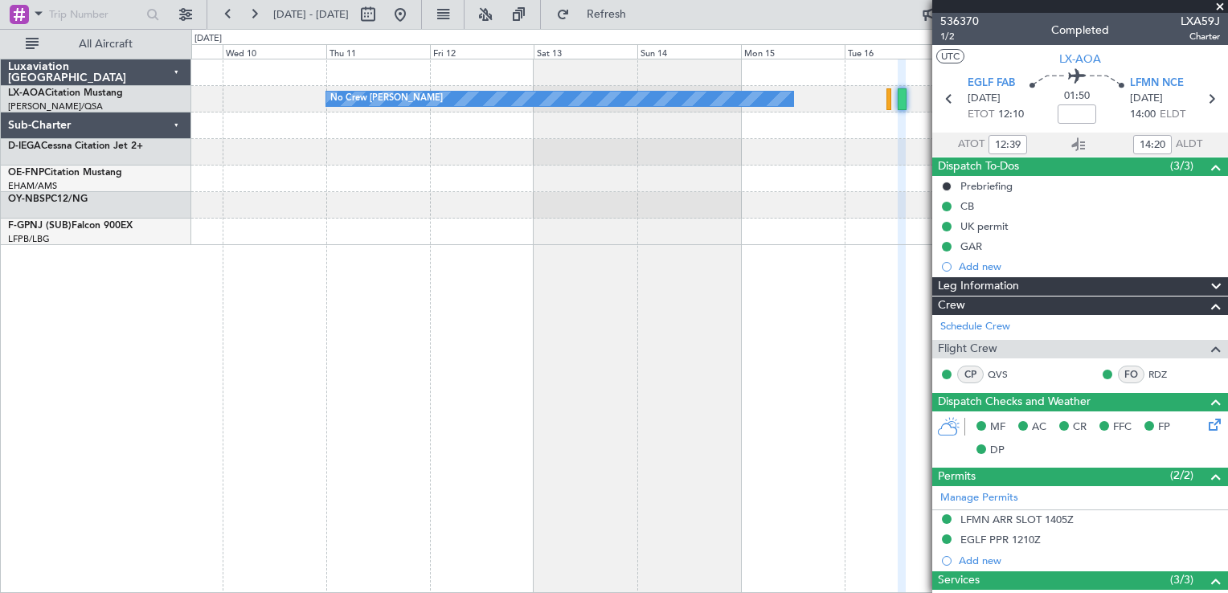
click at [647, 188] on div "No Crew [PERSON_NAME] No [GEOGRAPHIC_DATA] ([GEOGRAPHIC_DATA]) [GEOGRAPHIC_DATA…" at bounding box center [709, 152] width 1036 height 186
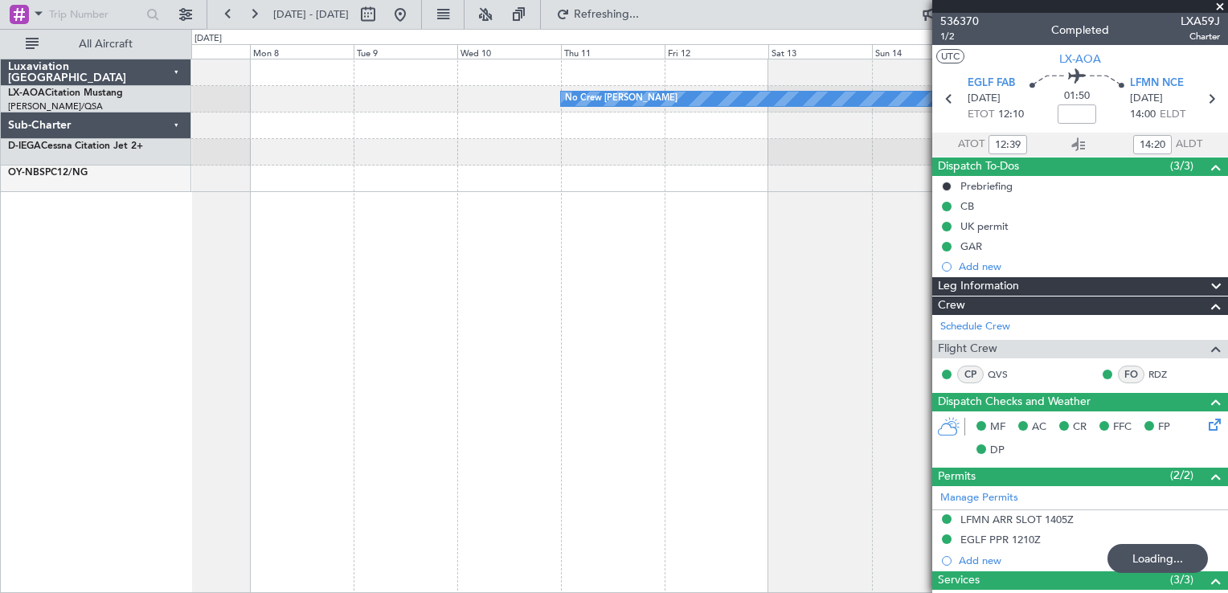
click at [1222, 7] on span at bounding box center [1220, 7] width 16 height 14
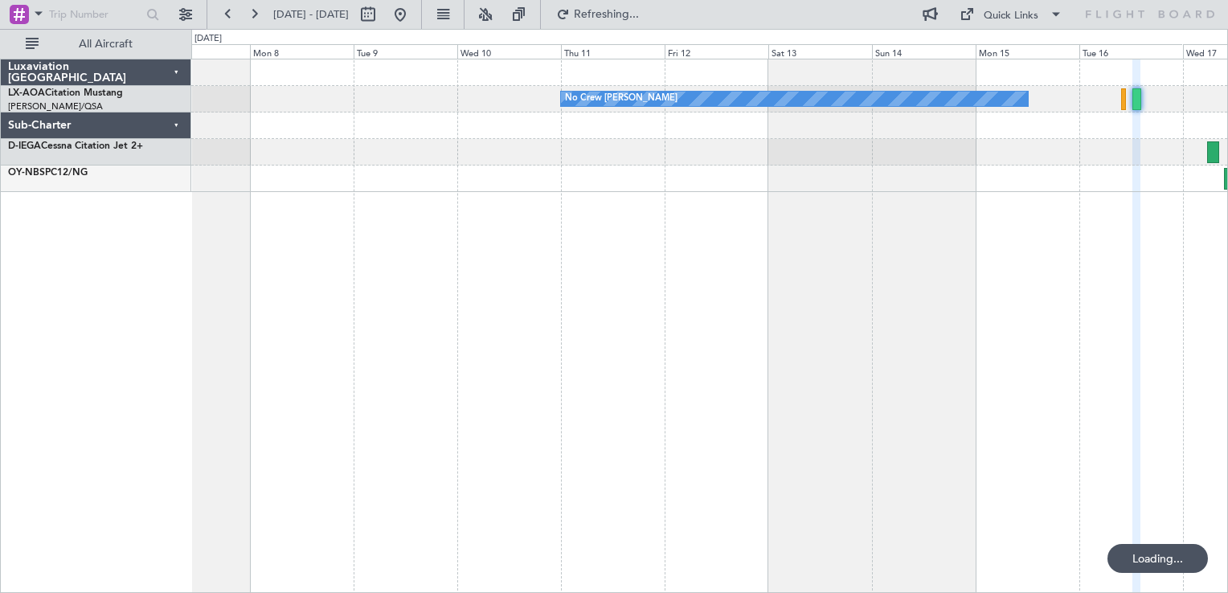
type input "0"
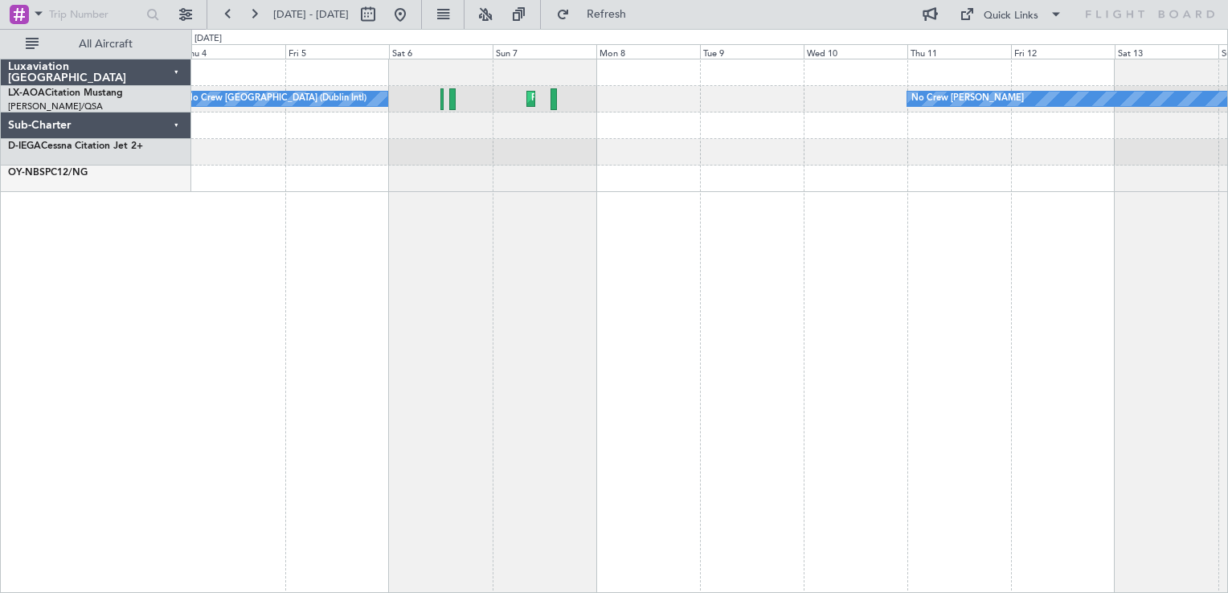
click at [1060, 206] on div "No Crew [PERSON_NAME] Planned Maint [GEOGRAPHIC_DATA] ([GEOGRAPHIC_DATA]) No Cr…" at bounding box center [709, 326] width 1037 height 534
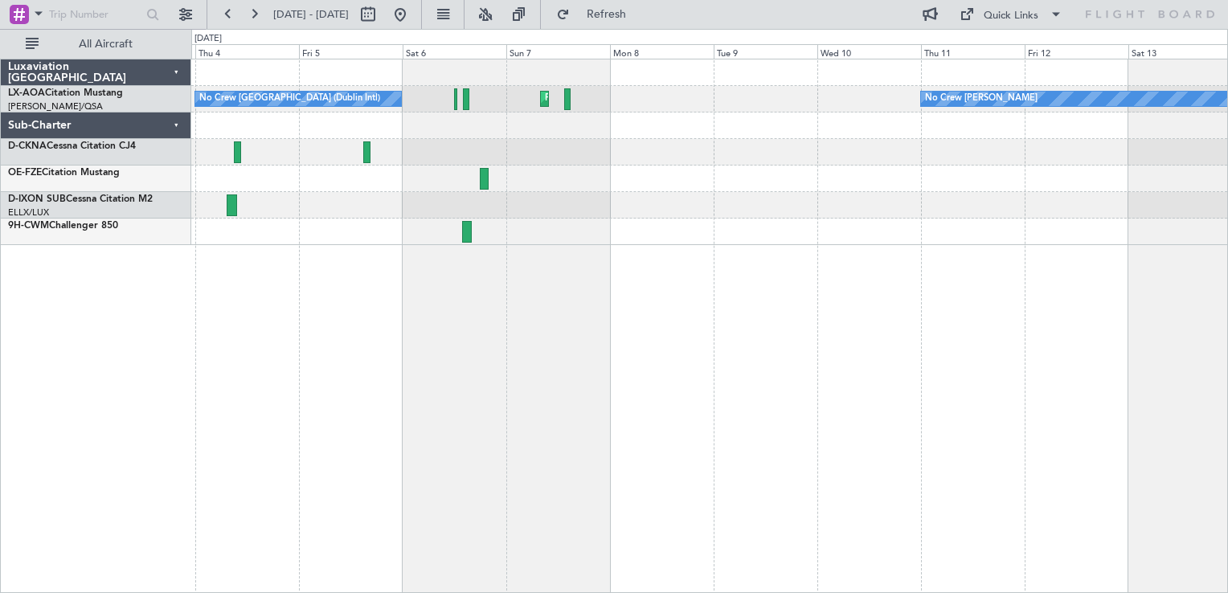
click at [459, 166] on div "No Crew [PERSON_NAME] Planned Maint [GEOGRAPHIC_DATA] ([GEOGRAPHIC_DATA]) No Cr…" at bounding box center [709, 152] width 1036 height 186
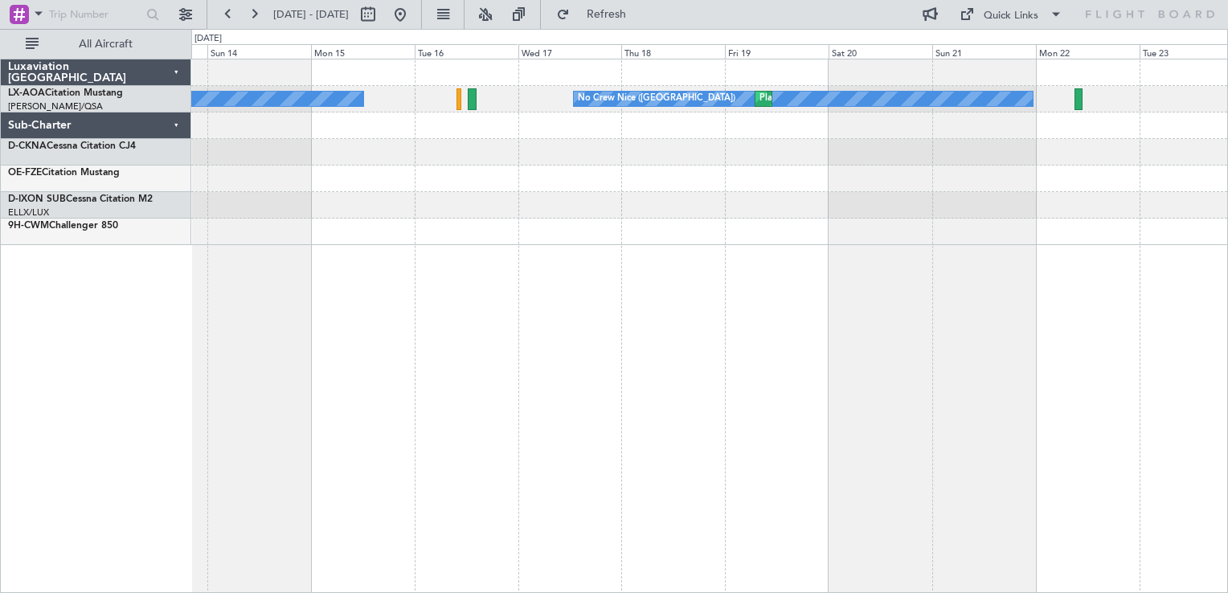
click at [604, 174] on div "No Crew [PERSON_NAME] No [GEOGRAPHIC_DATA] ([GEOGRAPHIC_DATA]) [GEOGRAPHIC_DATA…" at bounding box center [709, 152] width 1036 height 186
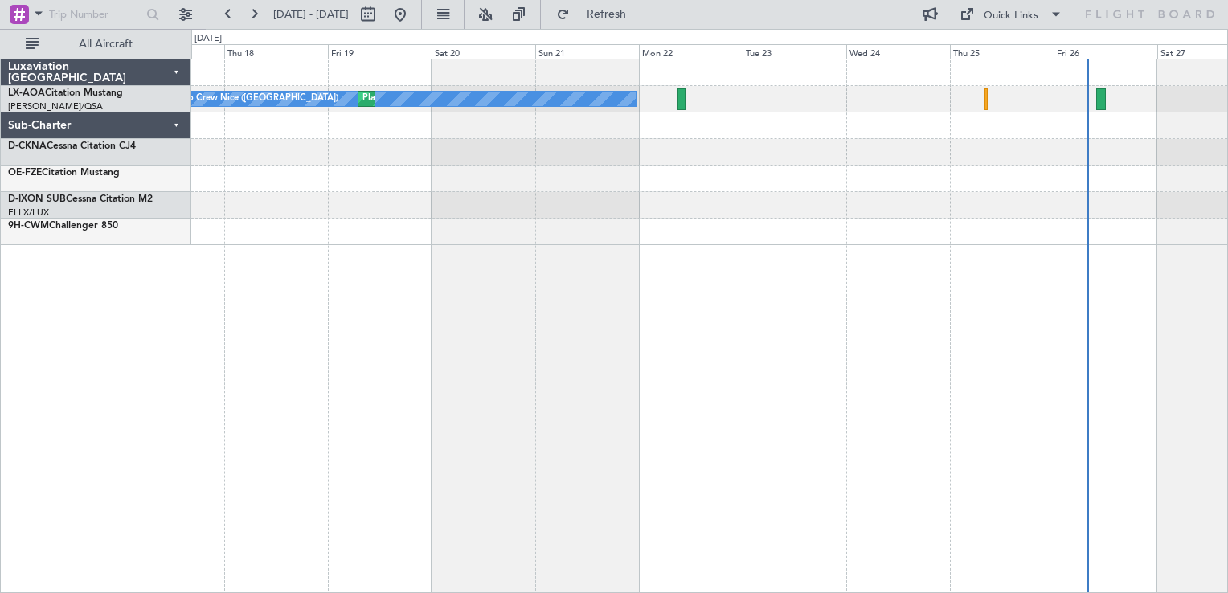
click at [681, 227] on div "No Crew Nice ([GEOGRAPHIC_DATA]) [GEOGRAPHIC_DATA] ([GEOGRAPHIC_DATA]) No Crew …" at bounding box center [709, 326] width 1037 height 534
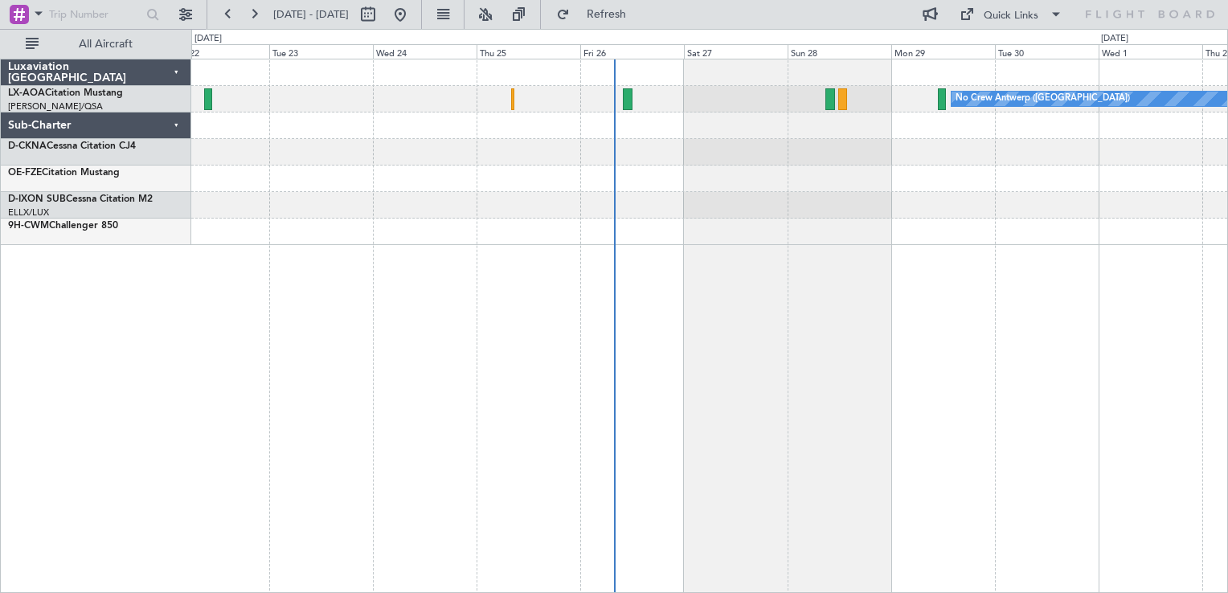
click at [695, 226] on div "No Crew Antwerp ([GEOGRAPHIC_DATA]) No [GEOGRAPHIC_DATA] ([GEOGRAPHIC_DATA])" at bounding box center [709, 326] width 1037 height 534
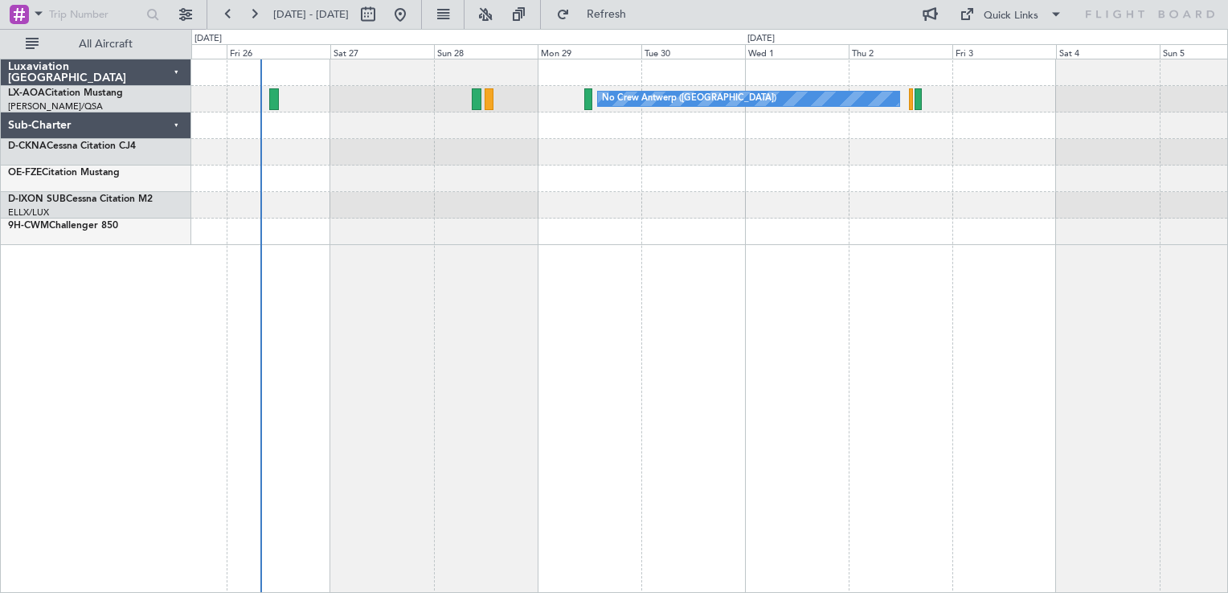
click at [807, 227] on div "No Crew Antwerp ([GEOGRAPHIC_DATA])" at bounding box center [709, 326] width 1037 height 534
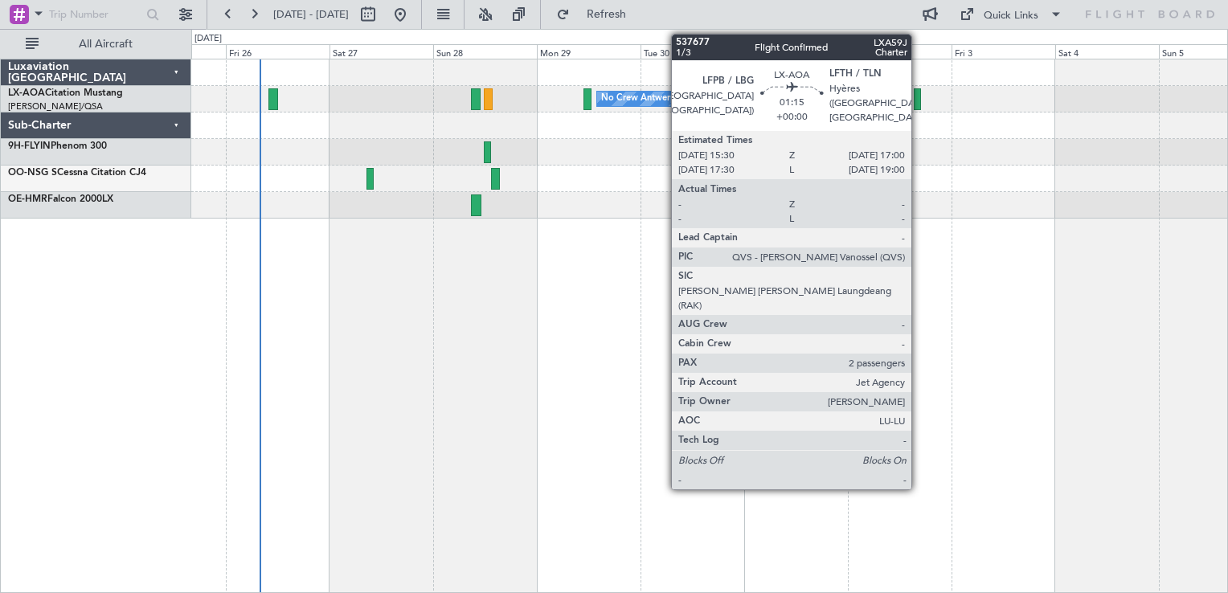
click at [919, 93] on div at bounding box center [917, 99] width 7 height 22
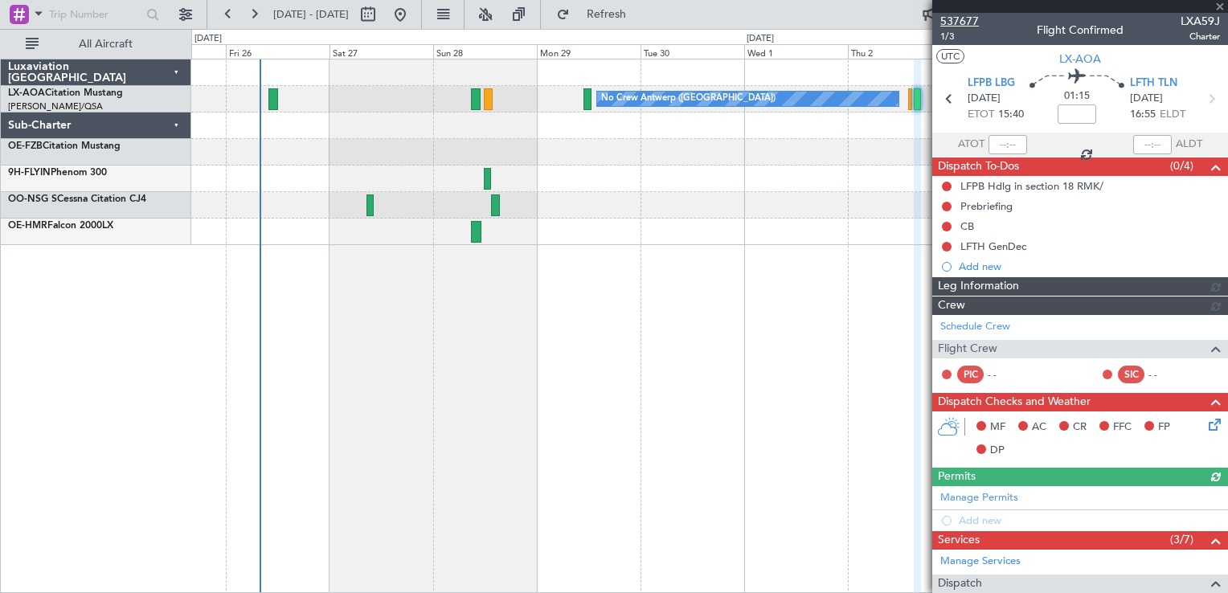
click at [952, 18] on span "537677" at bounding box center [959, 21] width 39 height 17
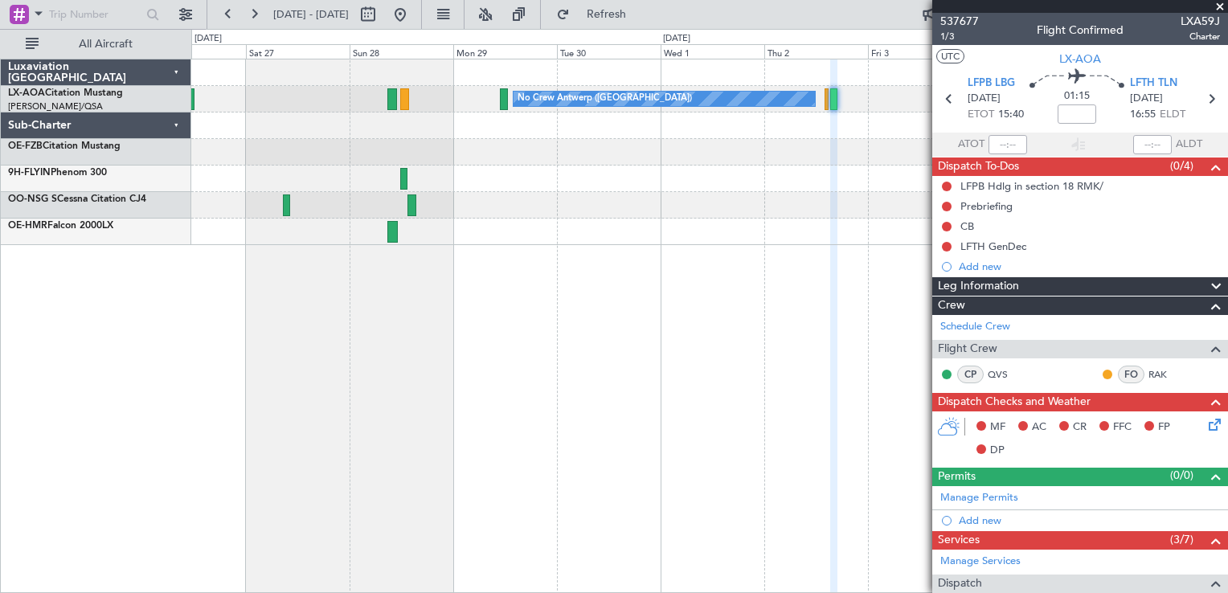
click at [814, 146] on div "No Crew Antwerp ([GEOGRAPHIC_DATA])" at bounding box center [709, 326] width 1037 height 534
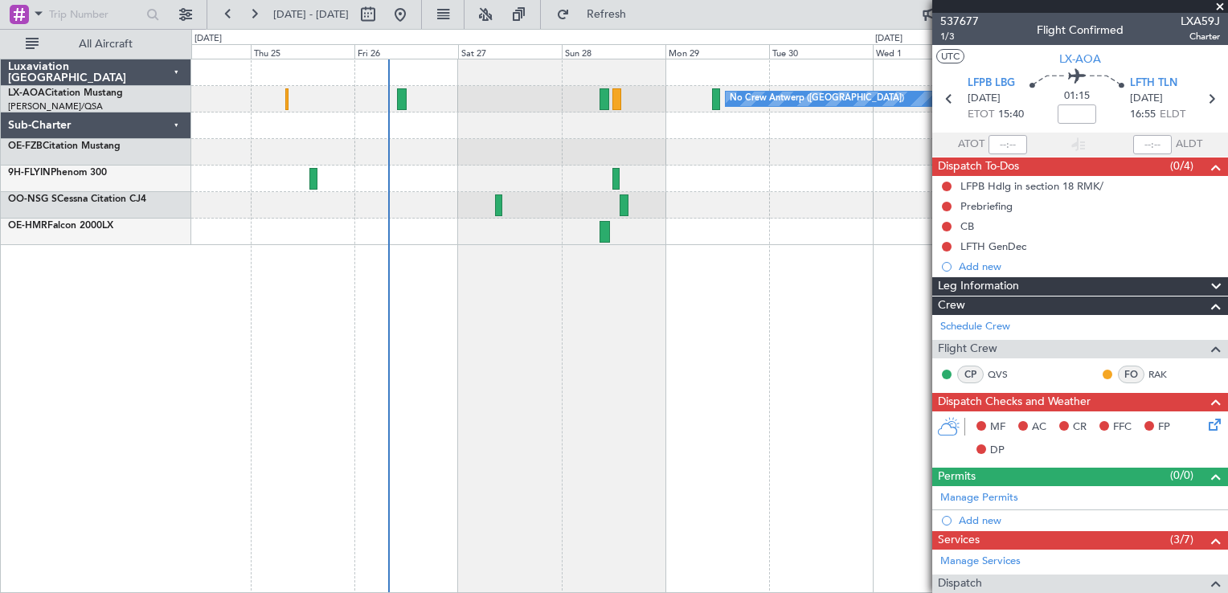
click at [561, 326] on div "No Crew Antwerp ([GEOGRAPHIC_DATA]) No [GEOGRAPHIC_DATA] ([GEOGRAPHIC_DATA]) Lu…" at bounding box center [614, 311] width 1228 height 564
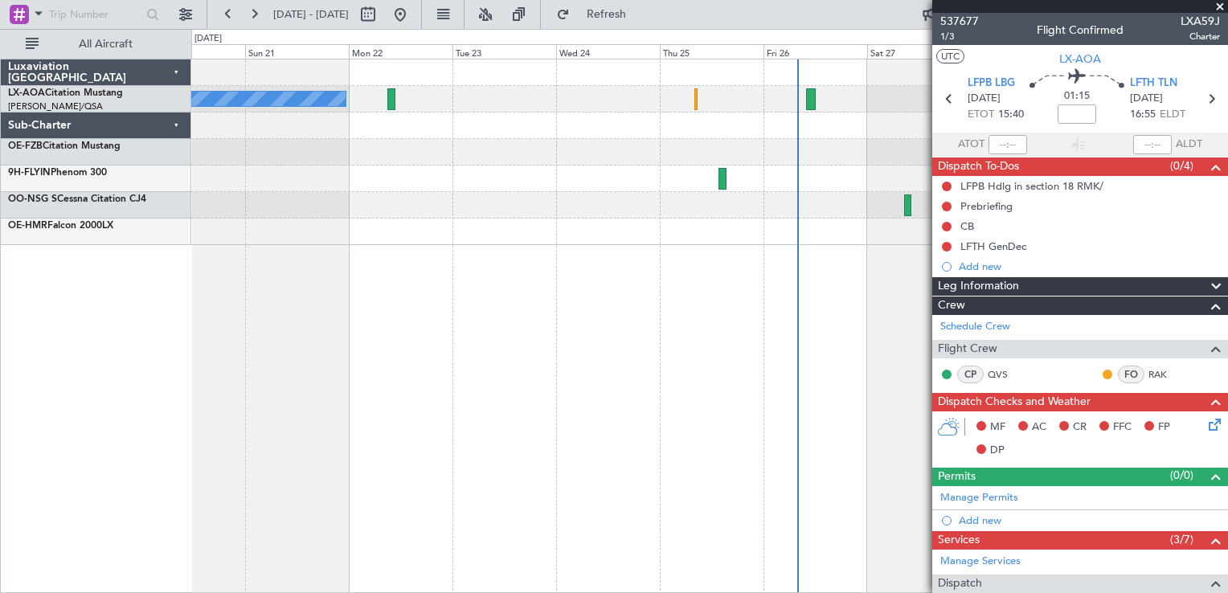
click at [598, 309] on div "No Crew Antwerp ([GEOGRAPHIC_DATA]) No [GEOGRAPHIC_DATA] ([GEOGRAPHIC_DATA]) [G…" at bounding box center [709, 326] width 1037 height 534
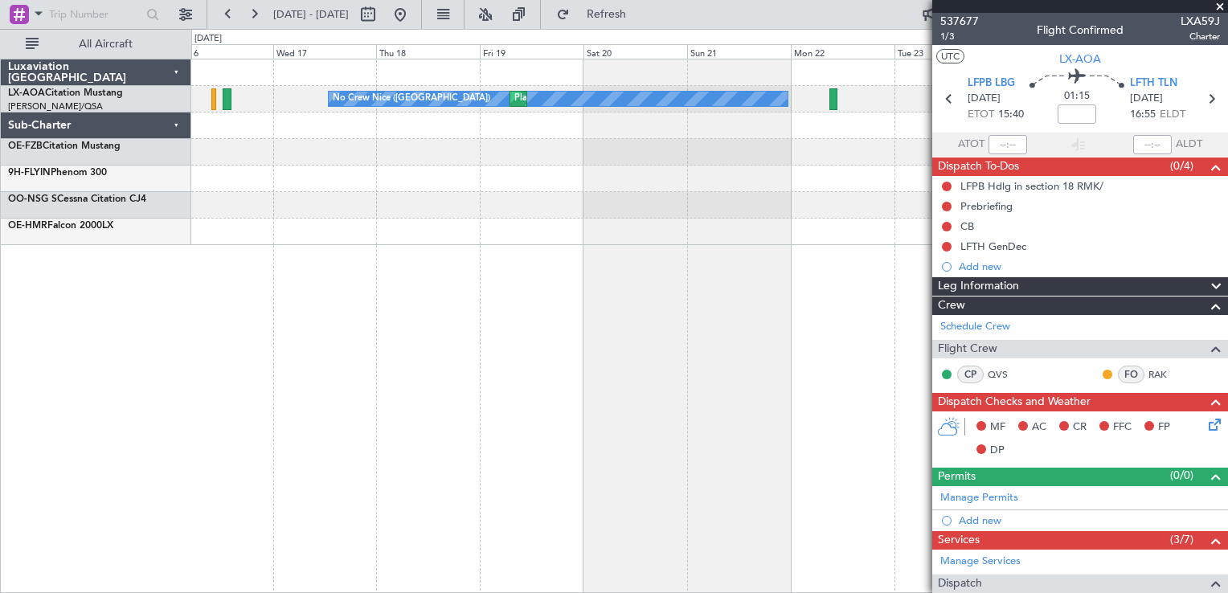
click at [637, 269] on div "No Crew Nice ([GEOGRAPHIC_DATA]) [GEOGRAPHIC_DATA] ([GEOGRAPHIC_DATA]) No Crew …" at bounding box center [709, 326] width 1037 height 534
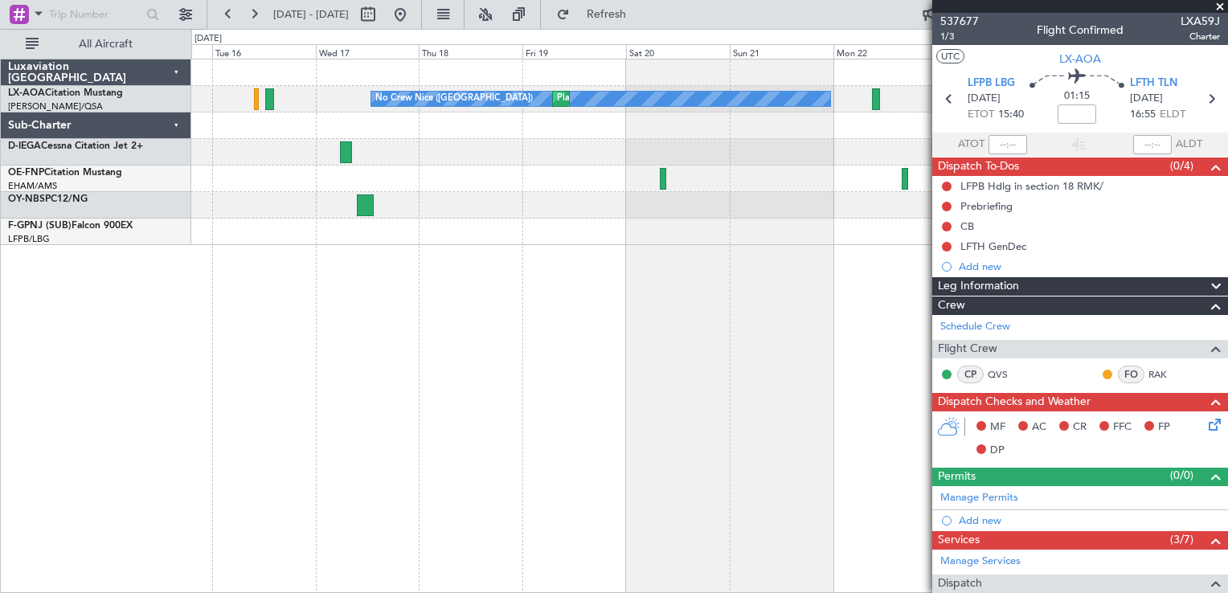
click at [395, 252] on div "No Crew Nice ([GEOGRAPHIC_DATA]) [GEOGRAPHIC_DATA] ([GEOGRAPHIC_DATA]) No Crew …" at bounding box center [709, 326] width 1037 height 534
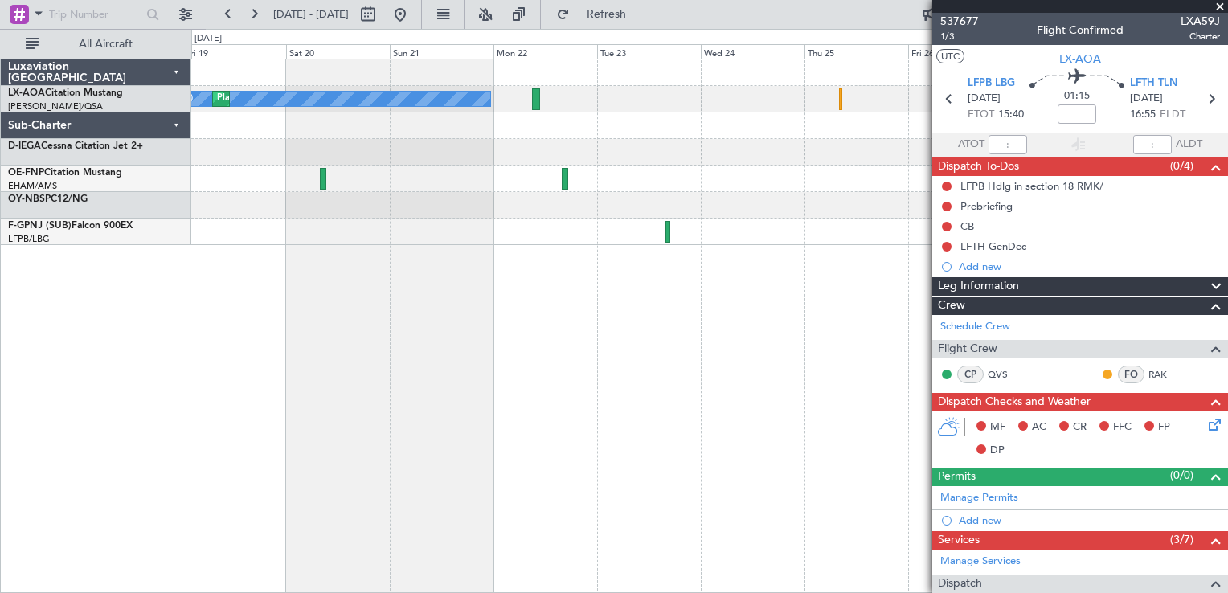
click at [596, 207] on div "No Crew Nice ([GEOGRAPHIC_DATA]) [GEOGRAPHIC_DATA] ([GEOGRAPHIC_DATA]) No Crew …" at bounding box center [709, 152] width 1036 height 186
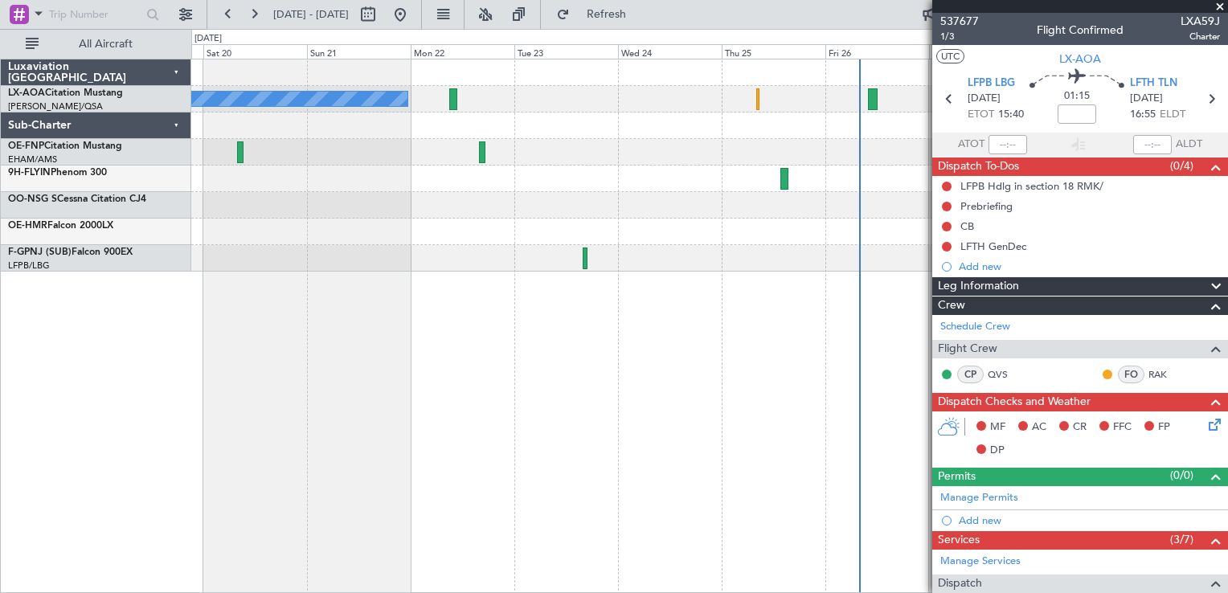
click at [465, 256] on div at bounding box center [709, 258] width 1036 height 27
